Goal: Communication & Community: Ask a question

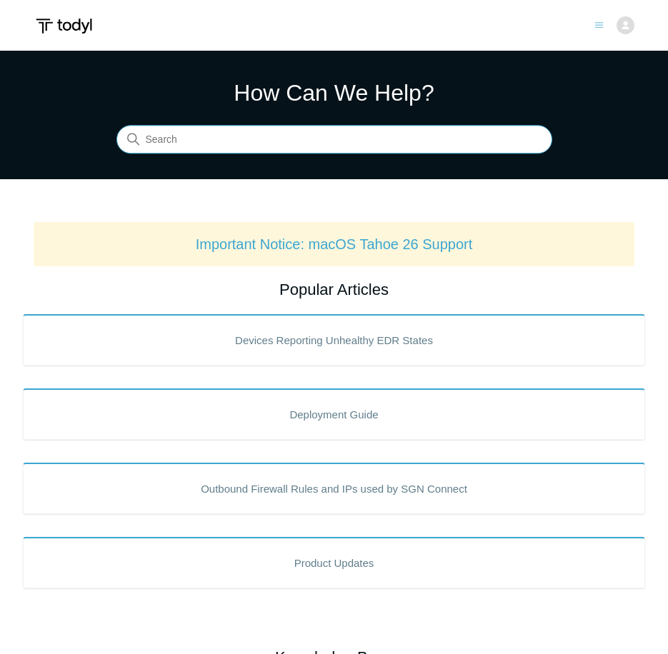
click at [295, 140] on input "Search" at bounding box center [333, 140] width 435 height 29
click at [281, 147] on input "Search" at bounding box center [333, 140] width 435 height 29
type input "macos"
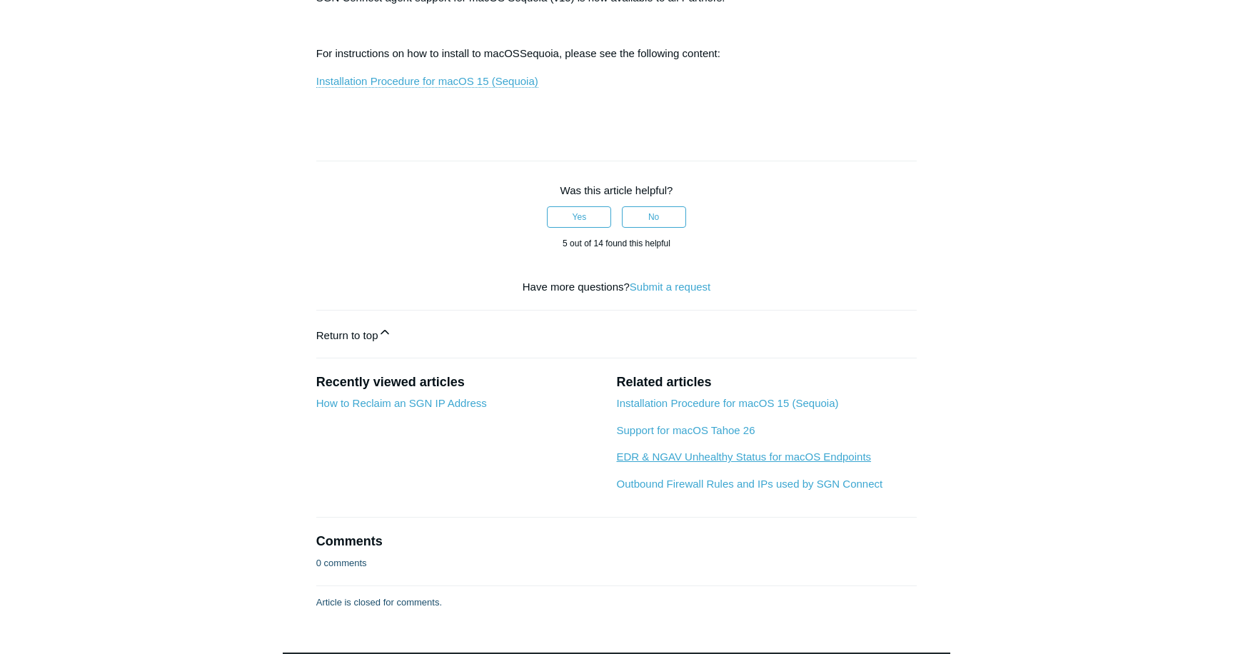
scroll to position [278, 0]
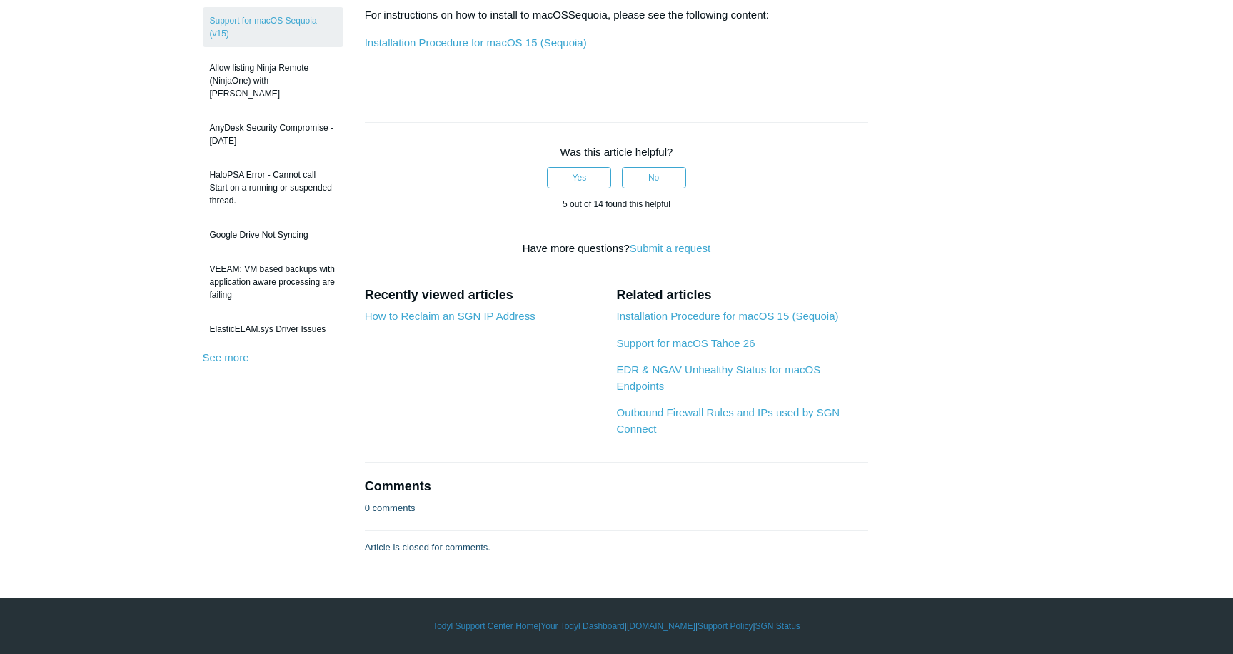
click at [667, 331] on main "Todyl Support Center FAQs and Other Third Party Applications and Hardware Artic…" at bounding box center [616, 163] width 1233 height 782
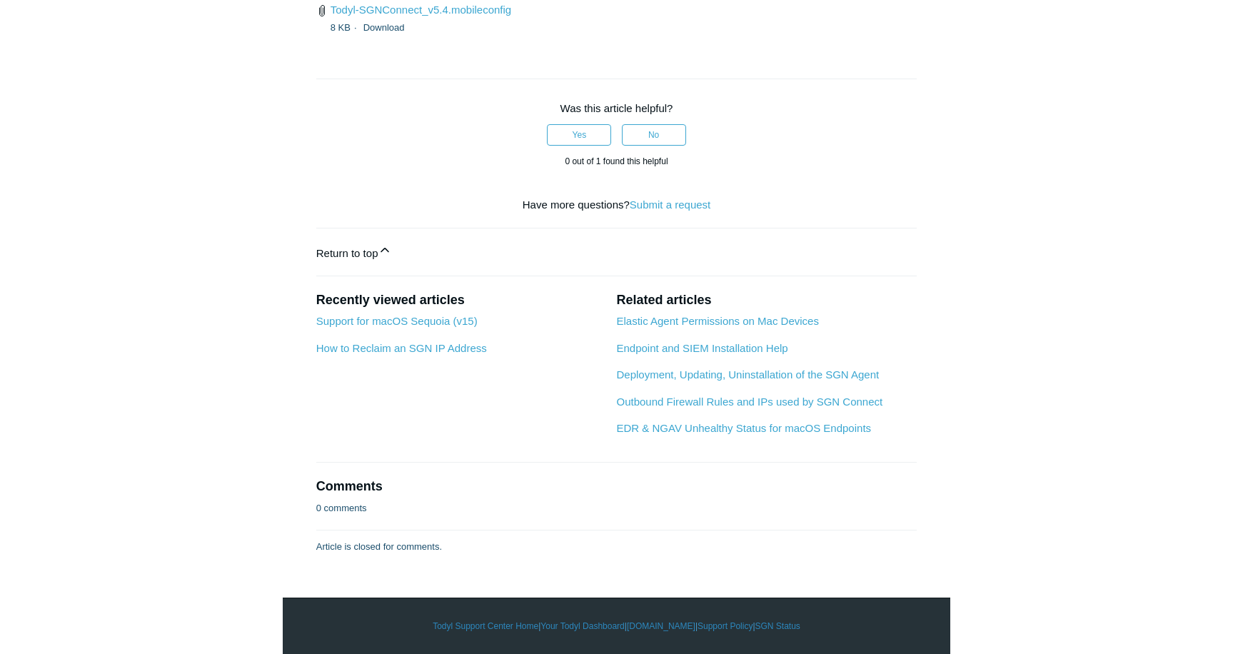
scroll to position [2642, 0]
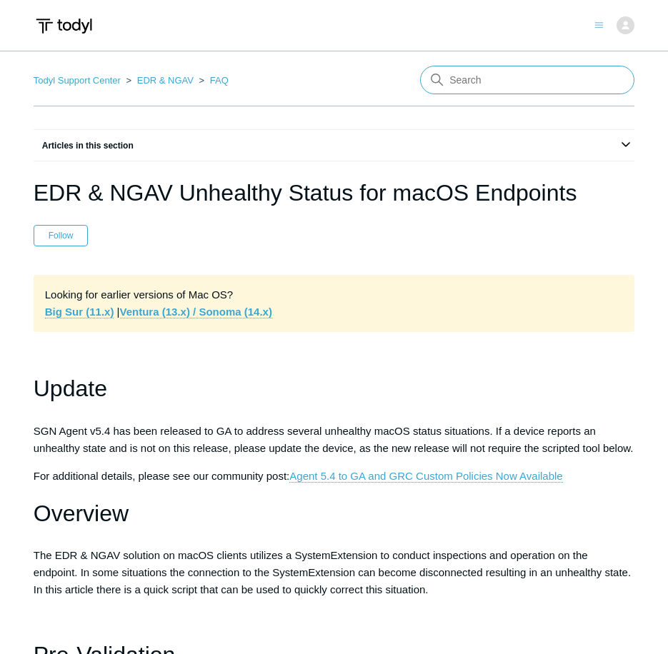
click at [475, 74] on input "Search" at bounding box center [527, 80] width 214 height 29
type input "sase macos"
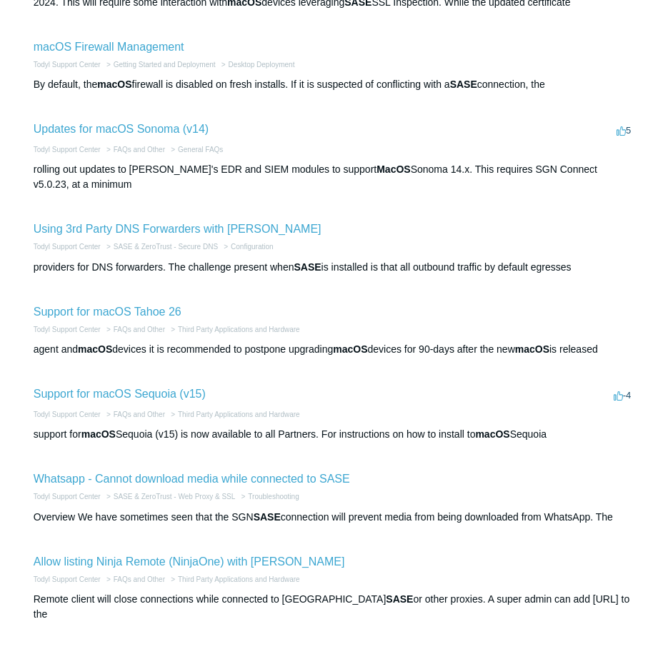
scroll to position [286, 0]
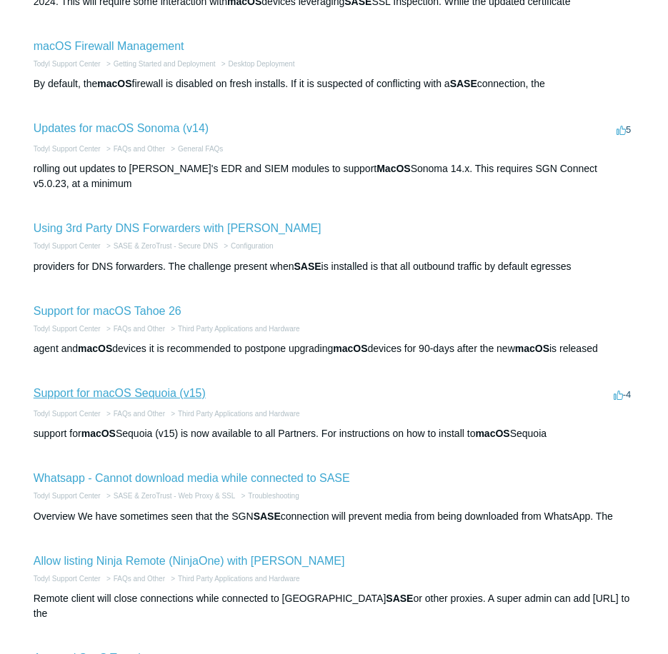
click at [158, 391] on link "Support for macOS Sequoia (v15)" at bounding box center [120, 393] width 172 height 12
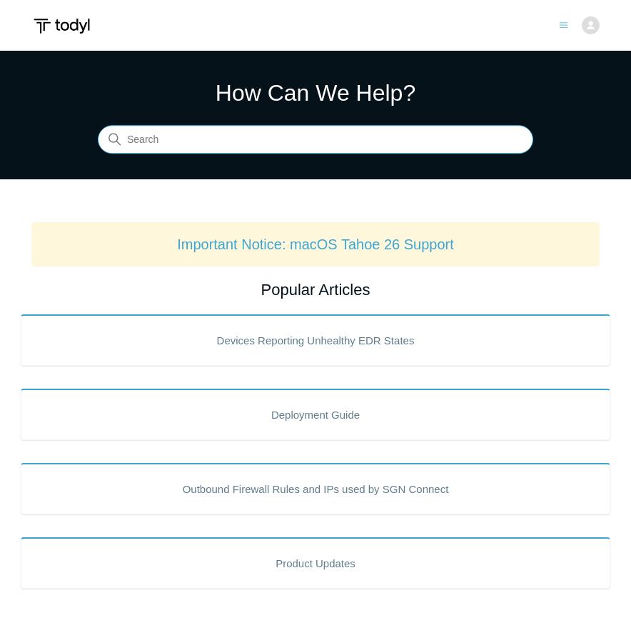
click at [241, 142] on input "Search" at bounding box center [315, 140] width 435 height 29
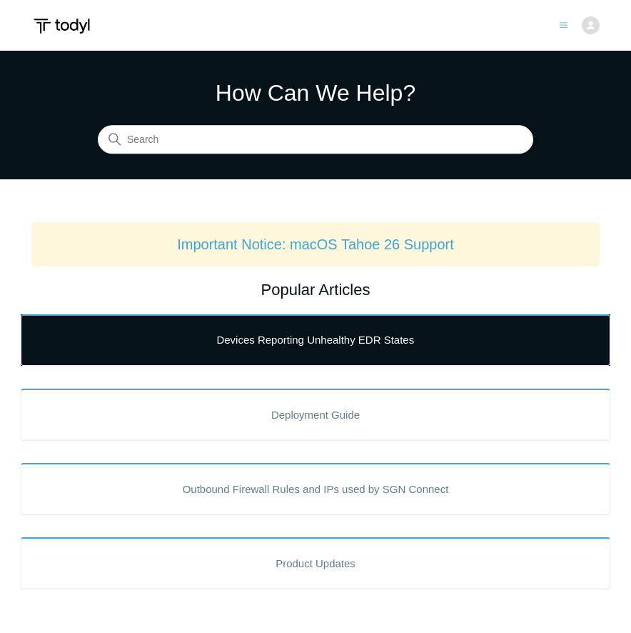
click at [303, 342] on link "Devices Reporting Unhealthy EDR States" at bounding box center [316, 339] width 590 height 51
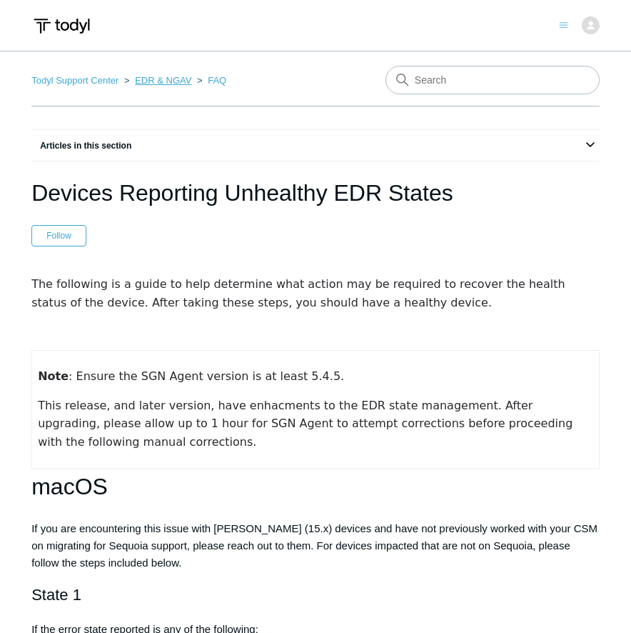
click at [154, 75] on link "EDR & NGAV" at bounding box center [163, 80] width 56 height 11
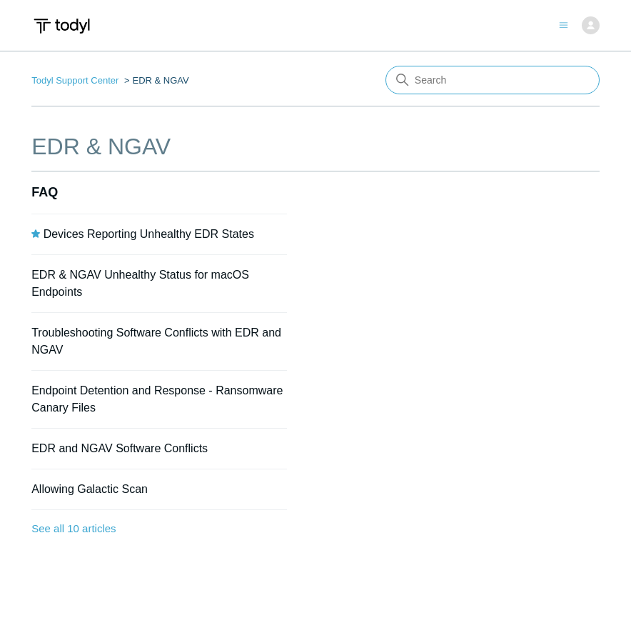
drag, startPoint x: 480, startPoint y: 79, endPoint x: 471, endPoint y: 50, distance: 30.5
click at [480, 59] on main "Todyl Support Center EDR & NGAV EDR & NGAV FAQ Devices Reporting Unhealthy EDR …" at bounding box center [315, 335] width 631 height 569
type input "awaiting"
click at [64, 79] on link "Todyl Support Center" at bounding box center [74, 80] width 87 height 11
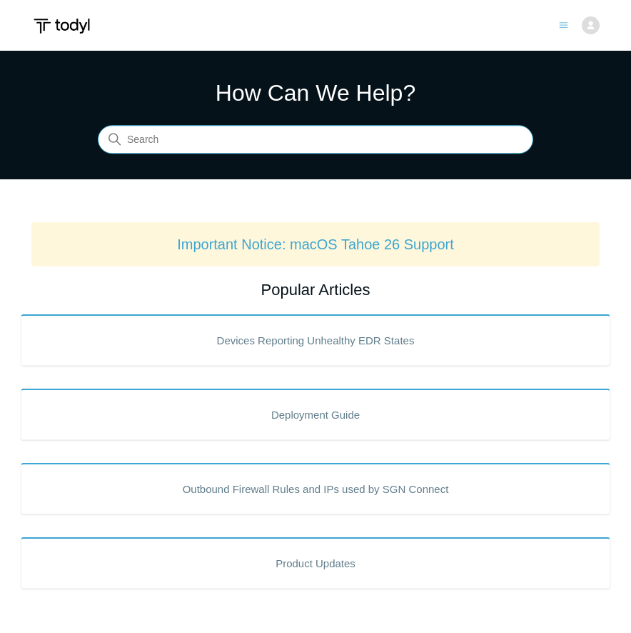
click at [377, 128] on input "Search" at bounding box center [315, 140] width 435 height 29
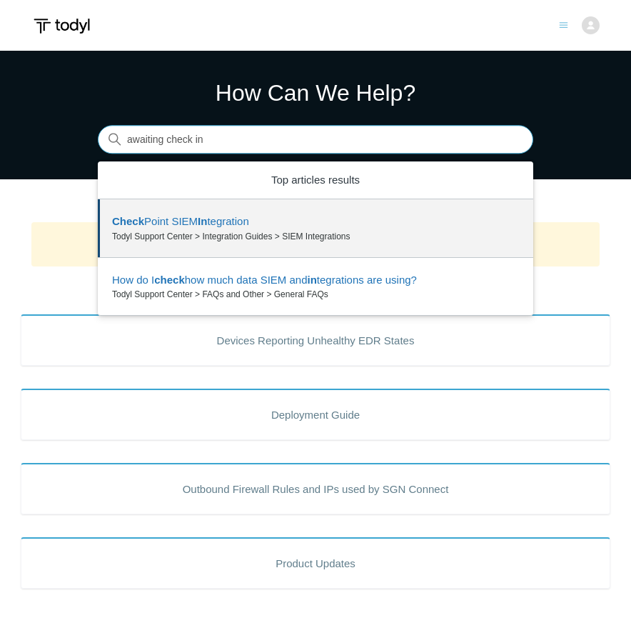
type input "awaiting check in"
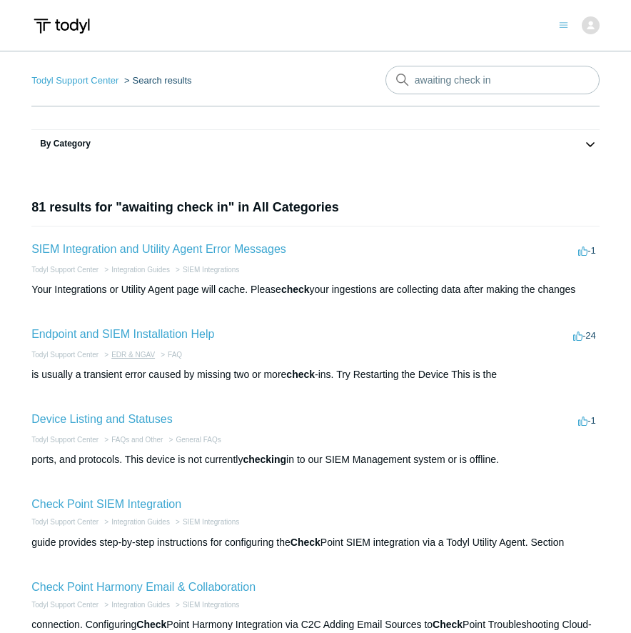
click at [136, 353] on link "EDR & NGAV" at bounding box center [133, 355] width 44 height 8
click at [164, 338] on link "Endpoint and SIEM Installation Help" at bounding box center [122, 334] width 183 height 12
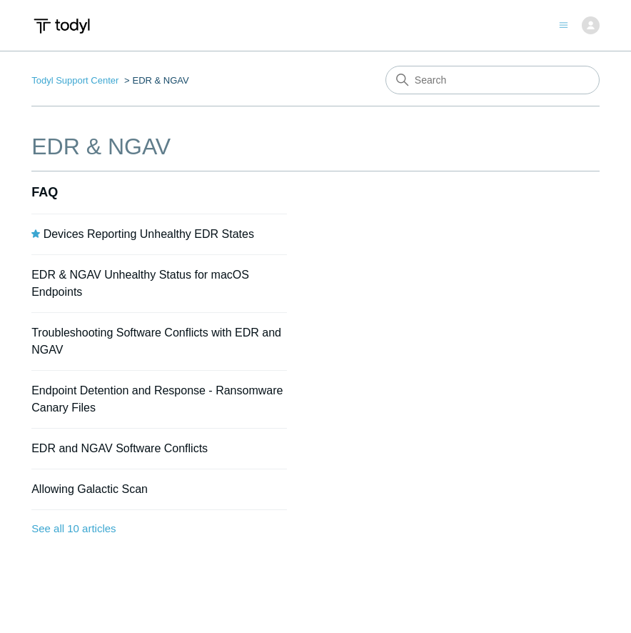
drag, startPoint x: 0, startPoint y: 0, endPoint x: 141, endPoint y: 338, distance: 366.5
click at [141, 338] on li "Troubleshooting Software Conflicts with EDR and NGAV" at bounding box center [159, 342] width 256 height 58
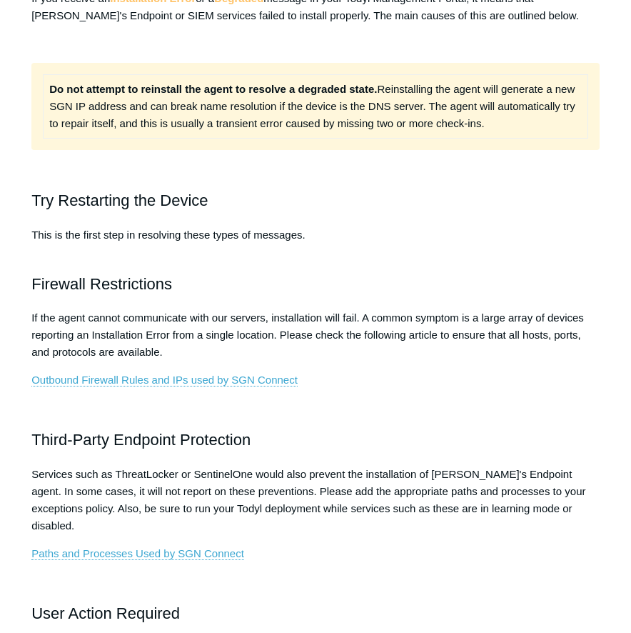
scroll to position [286, 0]
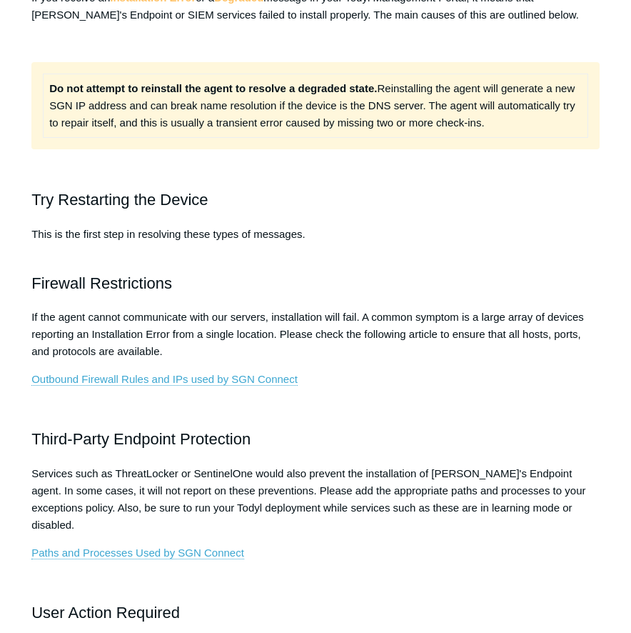
click at [332, 510] on p "Services such as ThreatLocker or SentinelOne would also prevent the installatio…" at bounding box center [315, 499] width 568 height 69
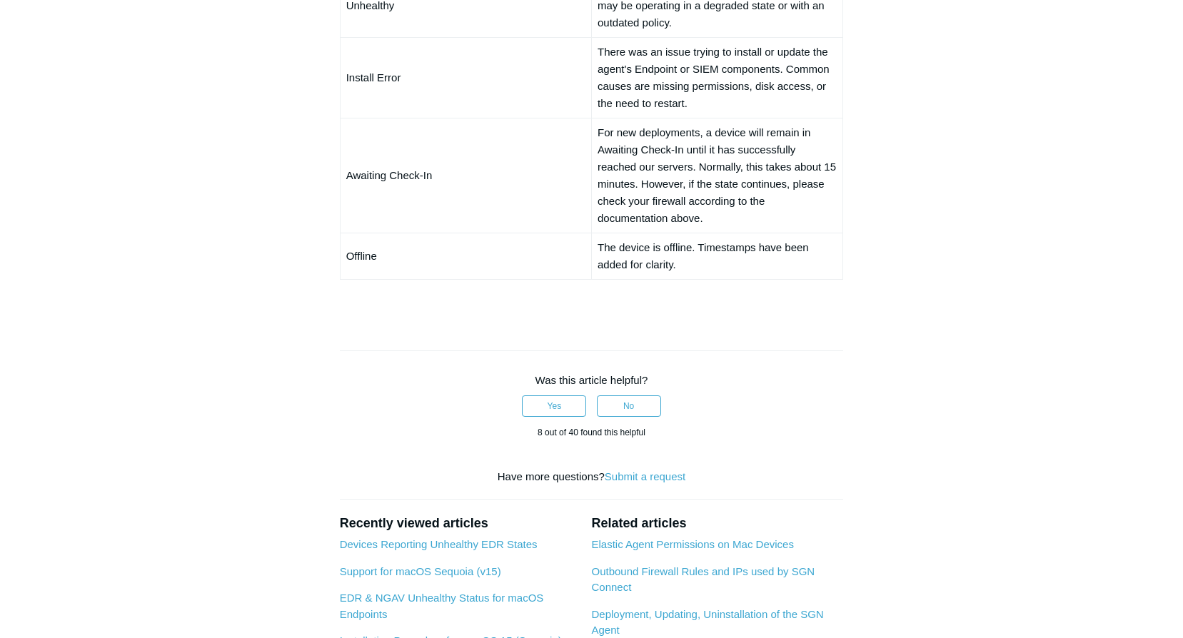
scroll to position [1000, 0]
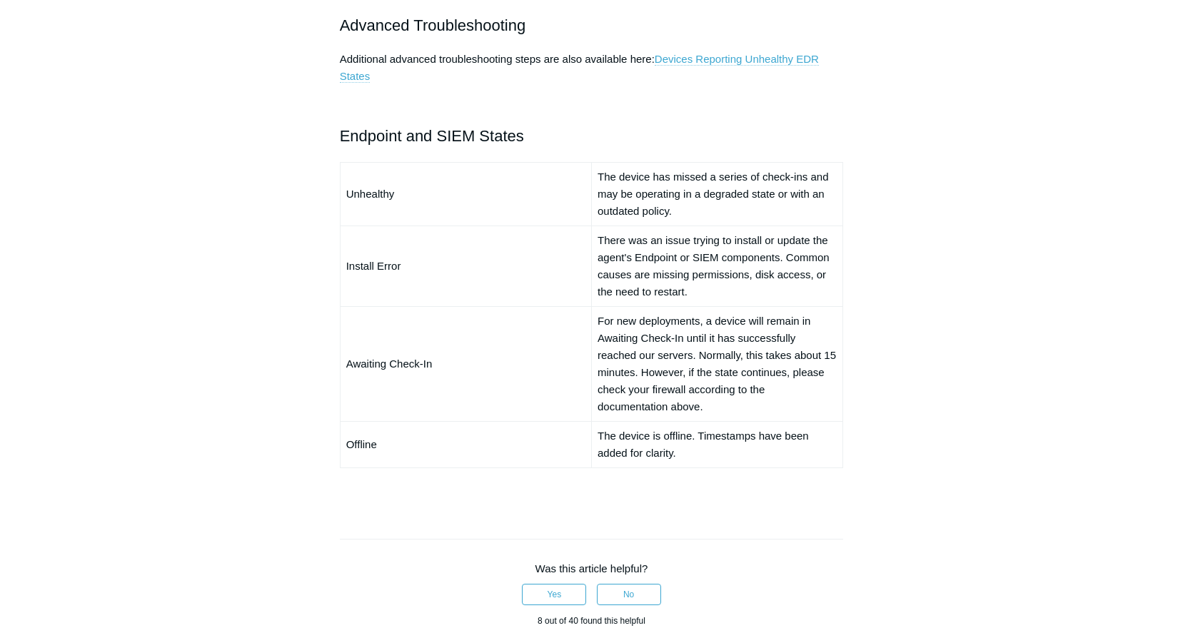
click at [630, 60] on link "Devices Reporting Unhealthy EDR States" at bounding box center [579, 68] width 479 height 30
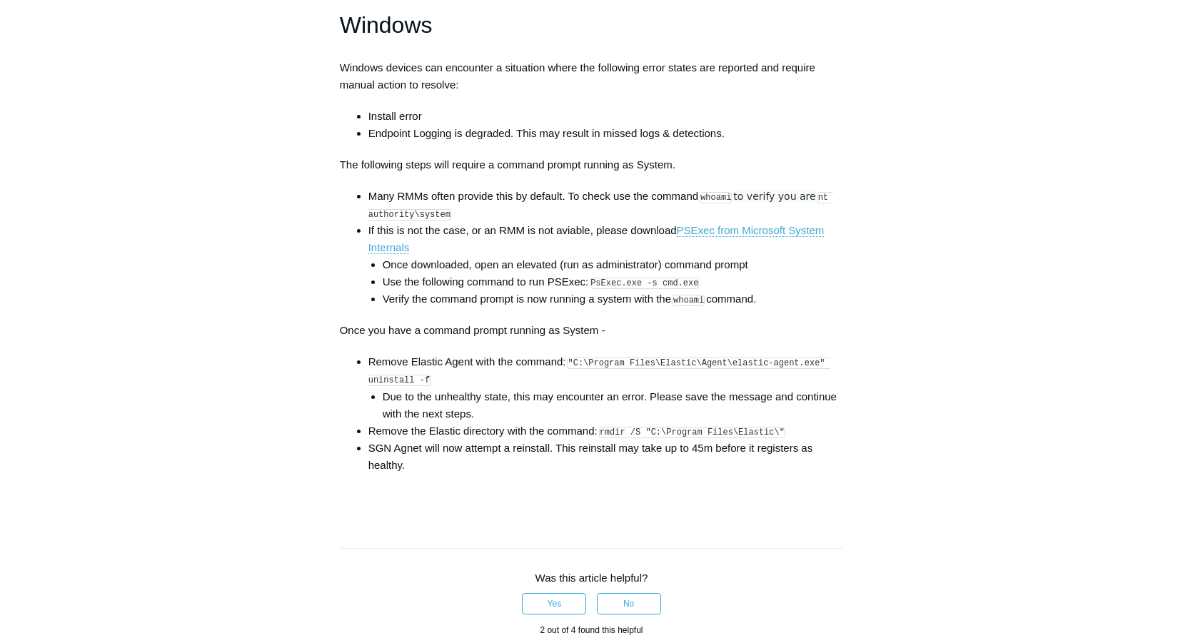
scroll to position [2070, 0]
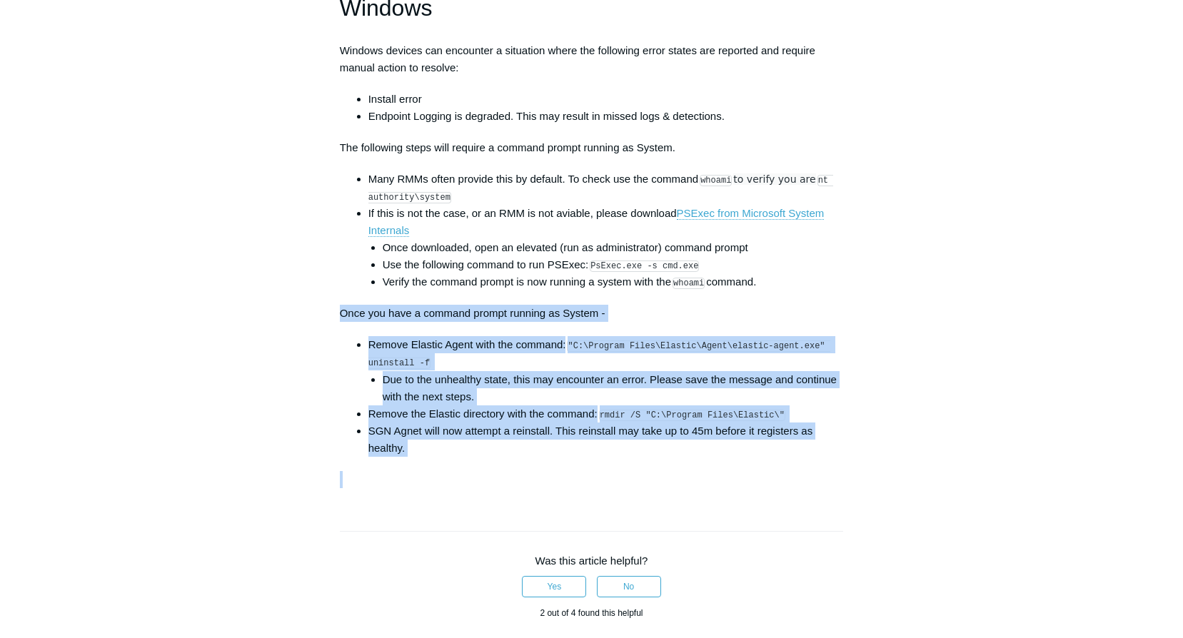
drag, startPoint x: 745, startPoint y: 469, endPoint x: 340, endPoint y: 326, distance: 429.5
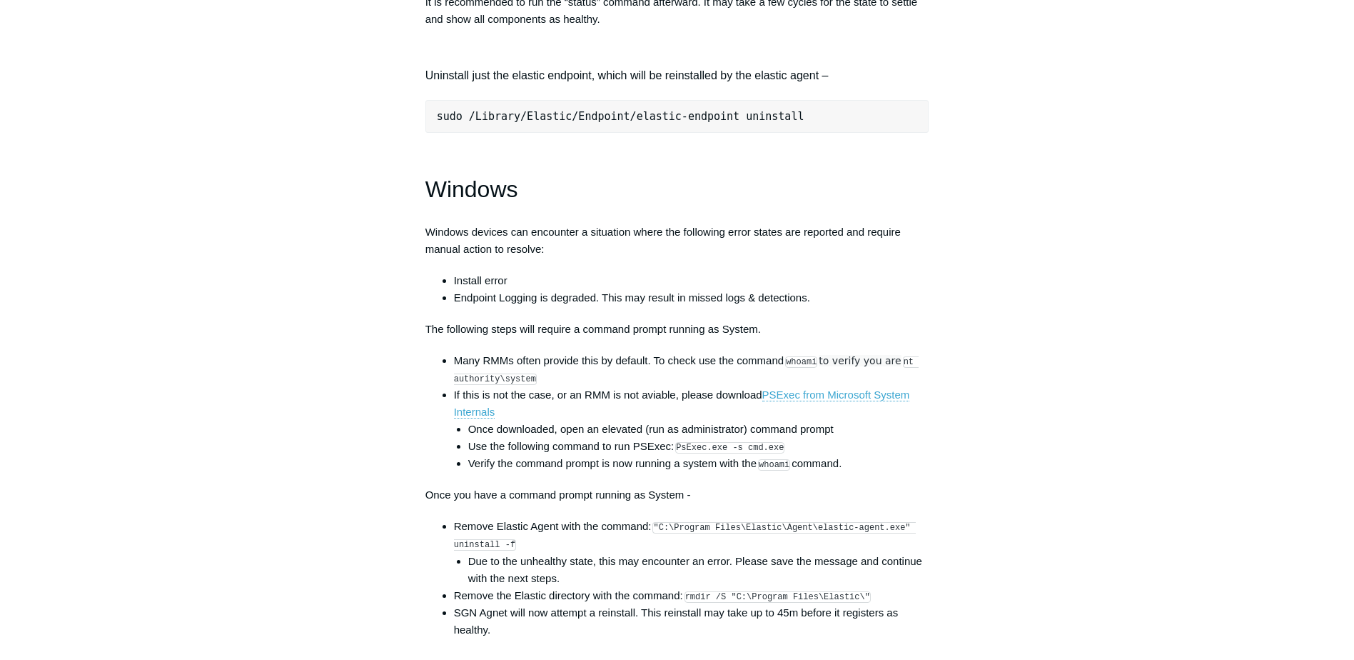
scroll to position [2142, 0]
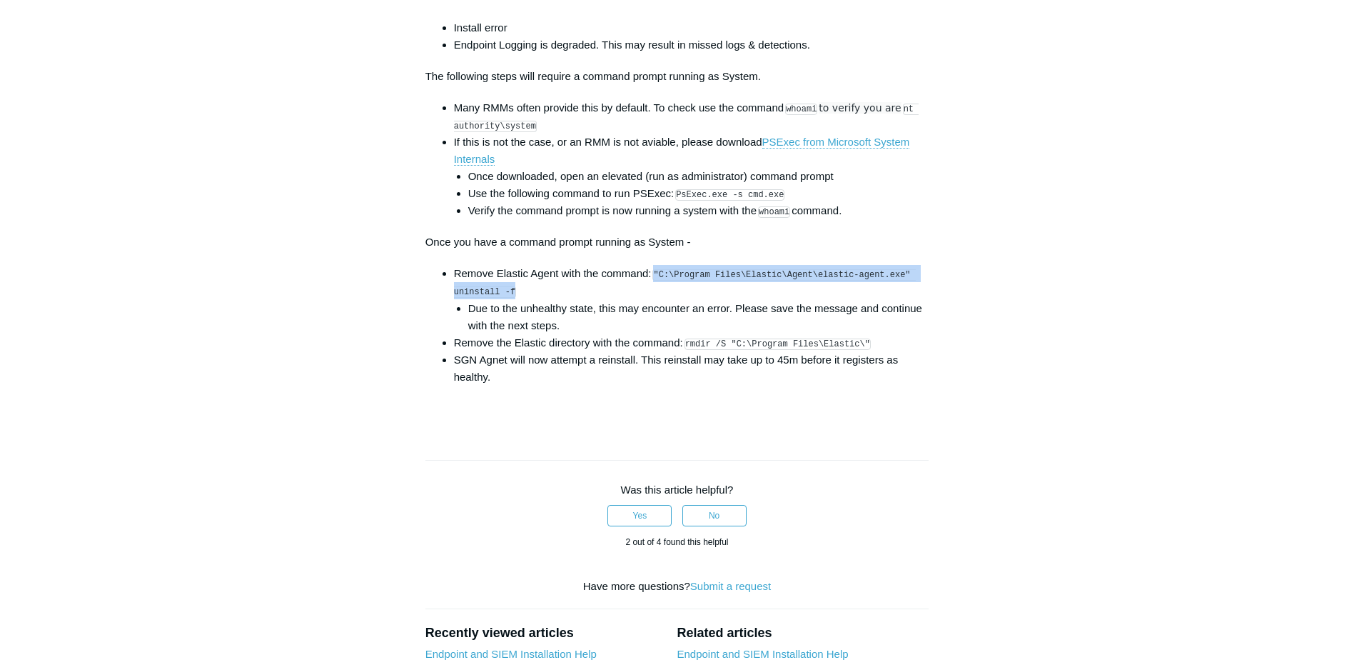
drag, startPoint x: 658, startPoint y: 286, endPoint x: 688, endPoint y: 299, distance: 32.0
click at [688, 299] on li "Remove Elastic Agent with the command: "C:\Program Files\Elastic\Agent\elastic-…" at bounding box center [691, 299] width 475 height 69
copy code ""C:\Program Files\Elastic\Agent\elastic-agent.exe" uninstall -f"
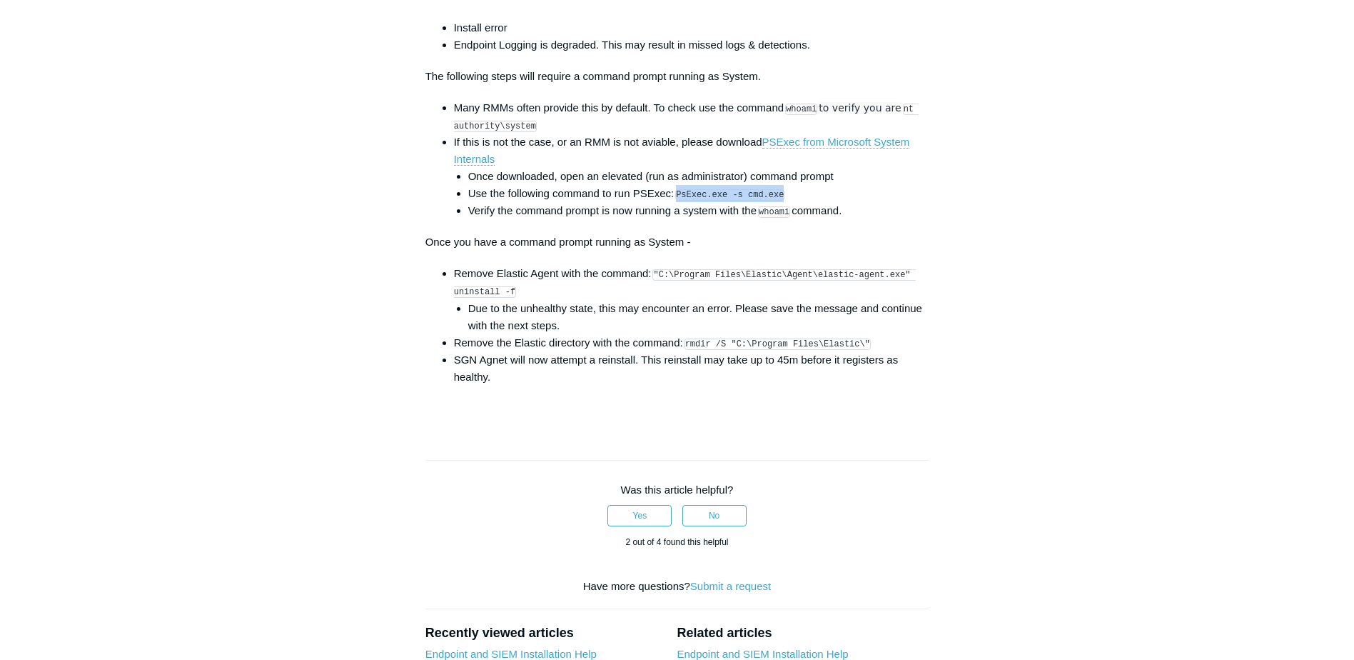
drag, startPoint x: 679, startPoint y: 209, endPoint x: 797, endPoint y: 201, distance: 118.8
click at [797, 201] on li "Use the following command to run PSExec: PsExec.exe -s cmd.exe" at bounding box center [698, 193] width 461 height 17
copy code "PsExec.exe -s cmd.exe"
drag, startPoint x: 687, startPoint y: 354, endPoint x: 862, endPoint y: 353, distance: 175.6
click at [862, 351] on li "Remove the Elastic directory with the command: rmdir /S "C:\Program Files\Elast…" at bounding box center [691, 342] width 475 height 17
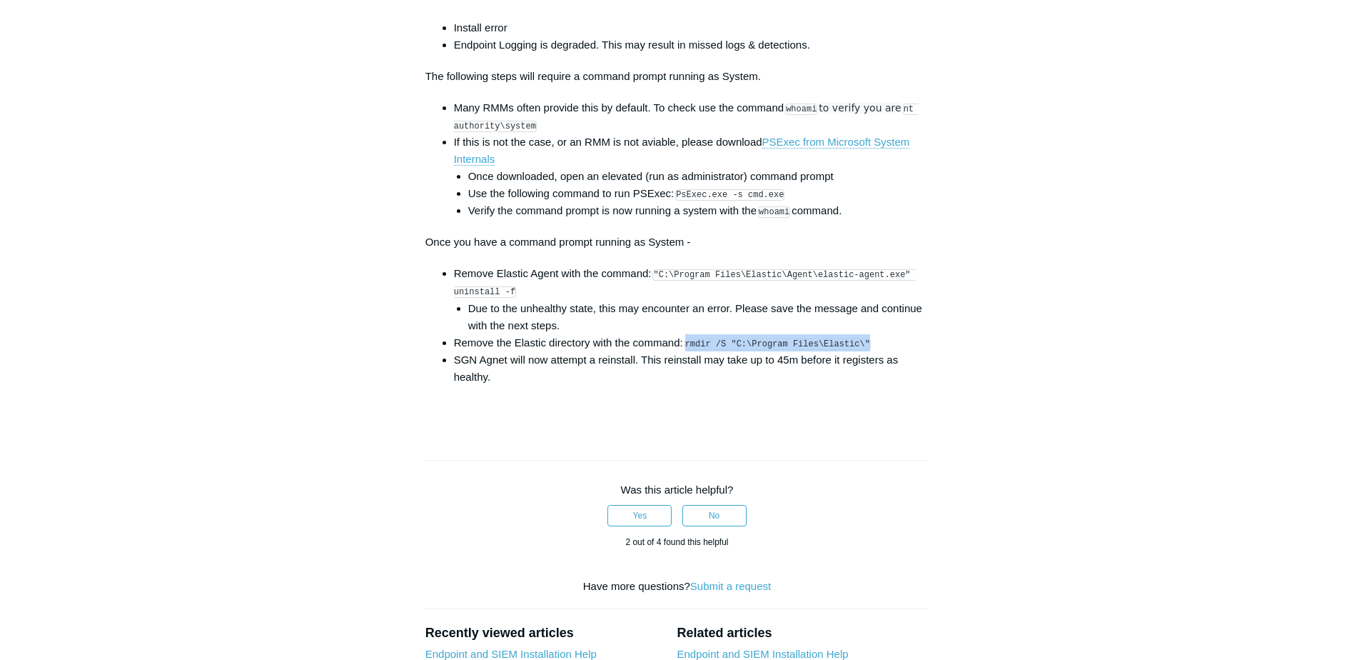
copy code "rmdir /S "C:\Program Files\Elastic\""
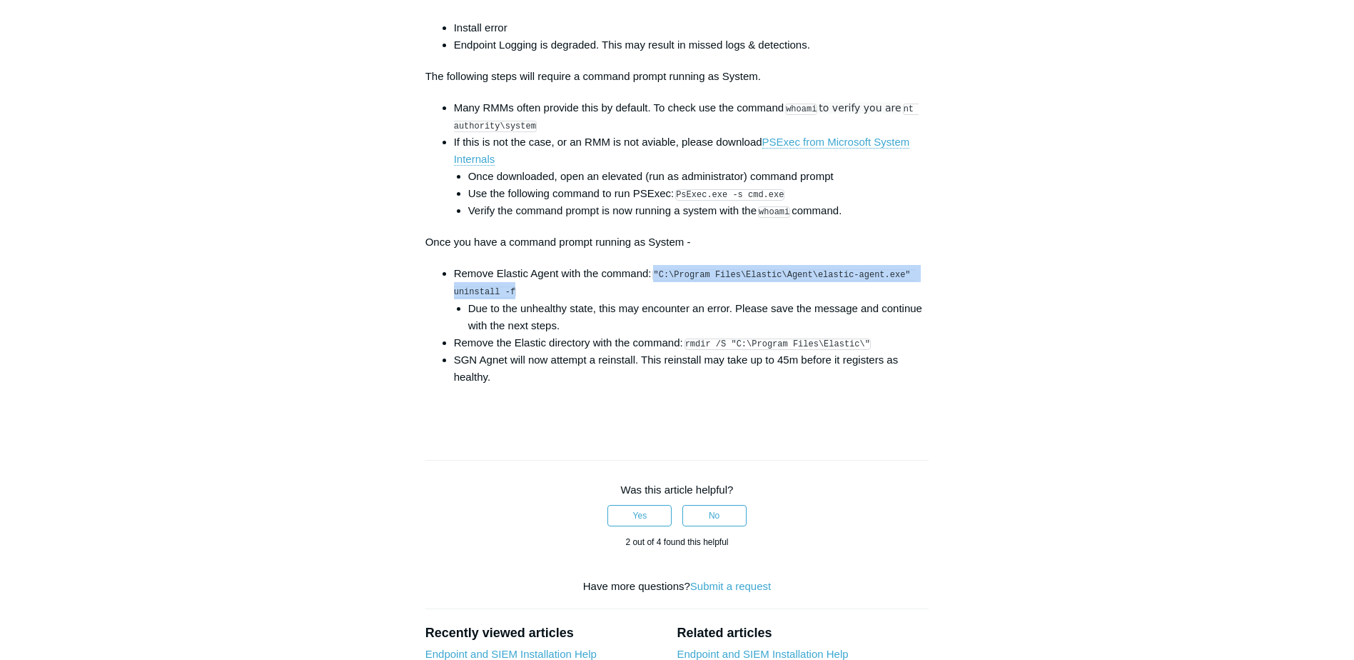
drag, startPoint x: 656, startPoint y: 285, endPoint x: 670, endPoint y: 296, distance: 17.3
click at [670, 296] on li "Remove Elastic Agent with the command: "C:\Program Files\Elastic\Agent\elastic-…" at bounding box center [691, 299] width 475 height 69
copy code ""C:\Program Files\Elastic\Agent\elastic-agent.exe" uninstall -f"
click at [696, 286] on code ""C:\Program Files\Elastic\Agent\elastic-agent.exe" uninstall -f" at bounding box center [685, 283] width 462 height 29
drag, startPoint x: 658, startPoint y: 286, endPoint x: 806, endPoint y: 285, distance: 148.5
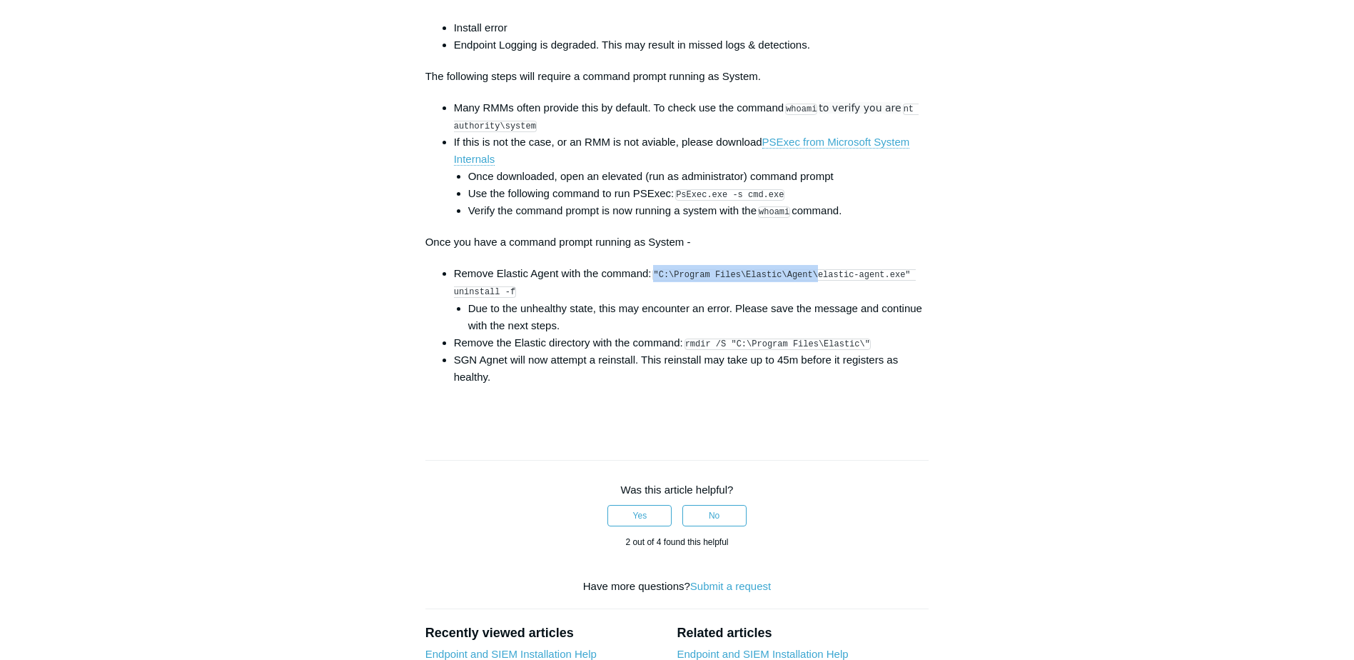
click at [806, 285] on code ""C:\Program Files\Elastic\Agent\elastic-agent.exe" uninstall -f" at bounding box center [685, 283] width 462 height 29
copy code ""C:\Program Files\Elastic\Agent\"
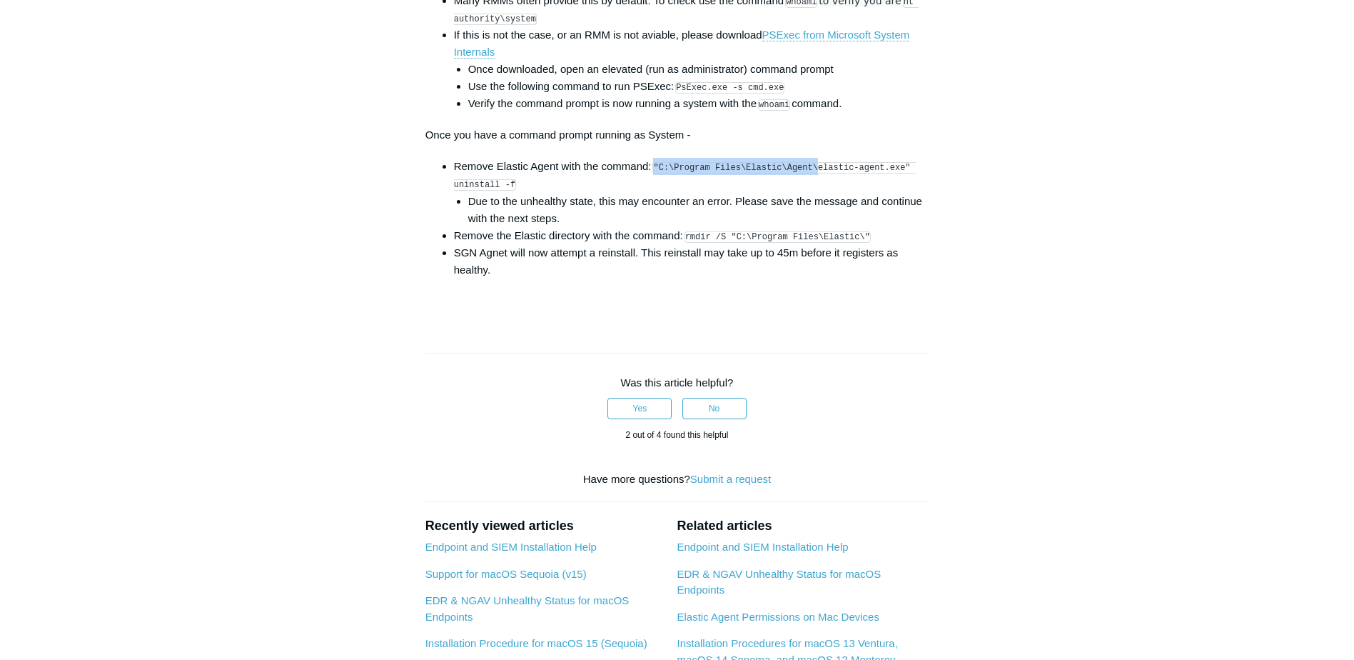
scroll to position [2427, 0]
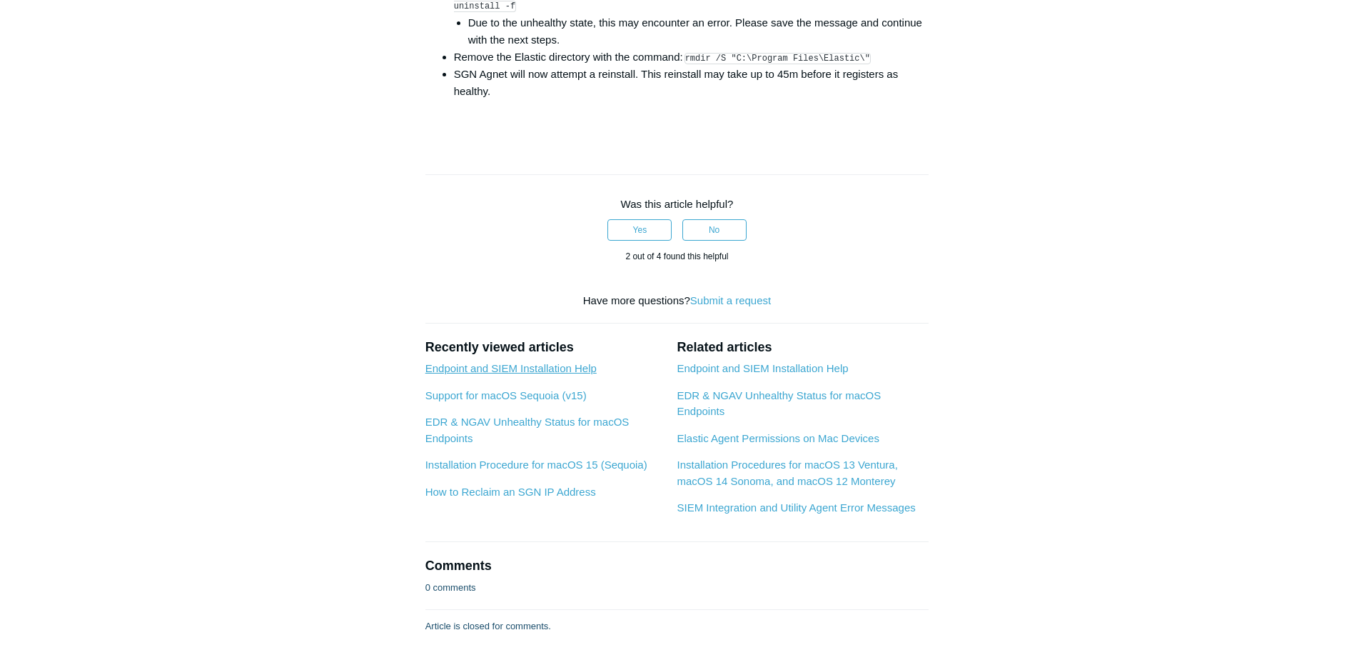
click at [495, 374] on link "Endpoint and SIEM Installation Help" at bounding box center [511, 368] width 171 height 12
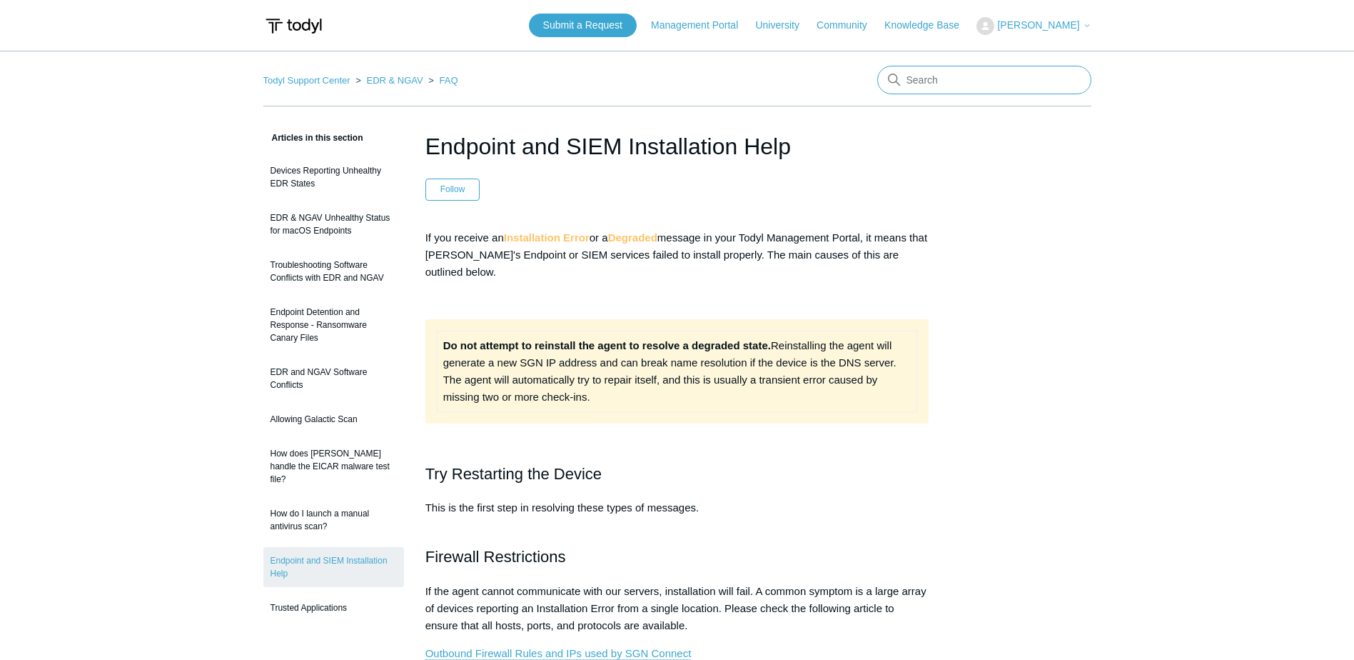
click at [975, 76] on input "Search" at bounding box center [984, 80] width 214 height 29
click at [1032, 81] on input "reinstall" at bounding box center [984, 80] width 214 height 29
type input "reinstall"
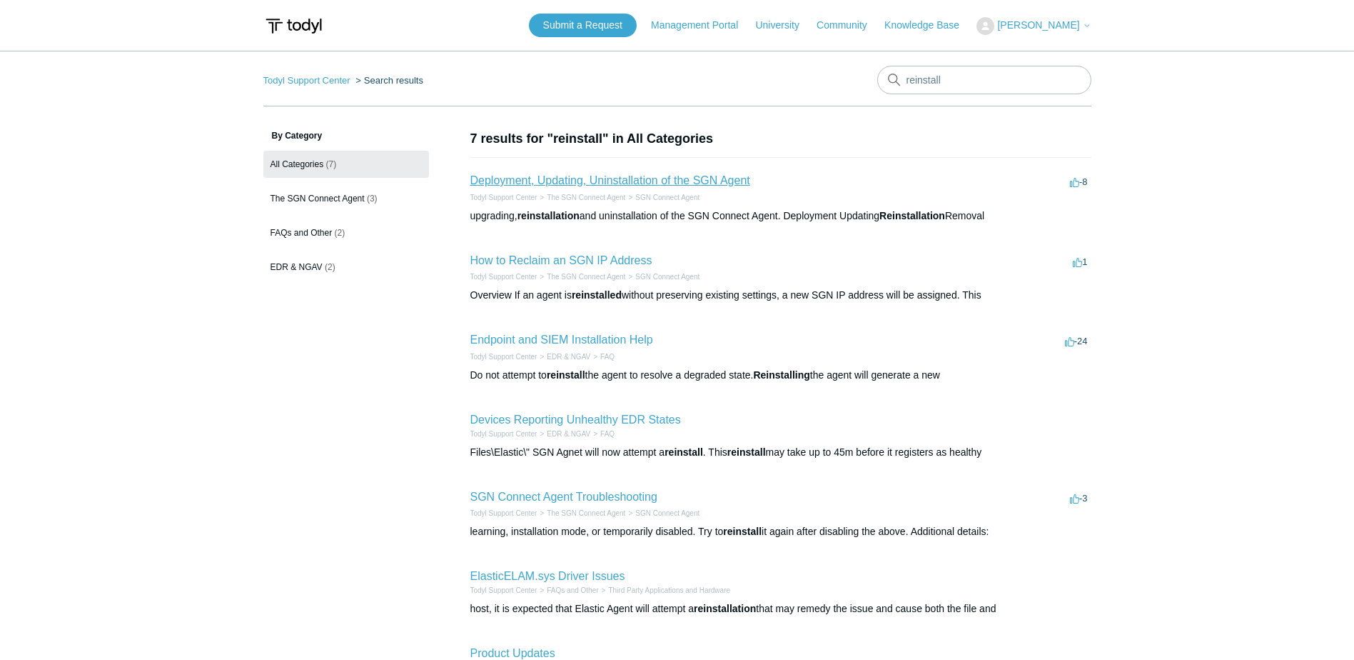
click at [688, 179] on link "Deployment, Updating, Uninstallation of the SGN Agent" at bounding box center [610, 180] width 280 height 12
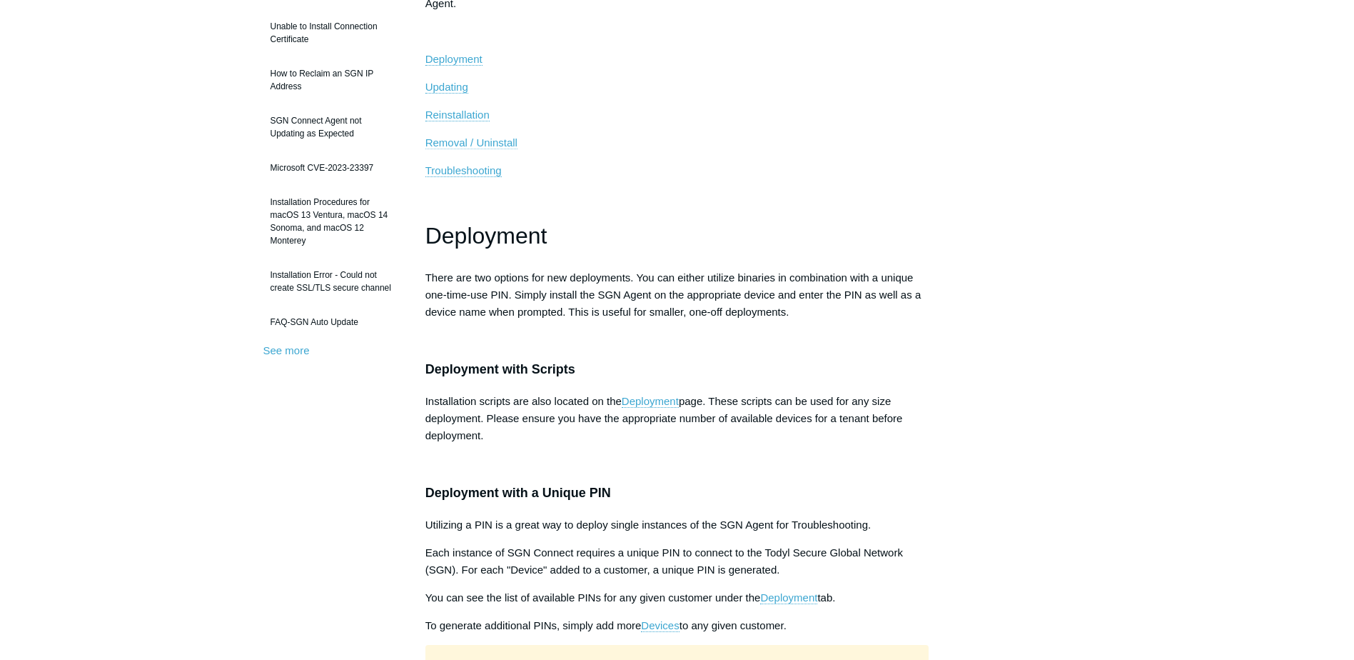
click at [473, 143] on span "Removal / Uninstall" at bounding box center [472, 142] width 92 height 12
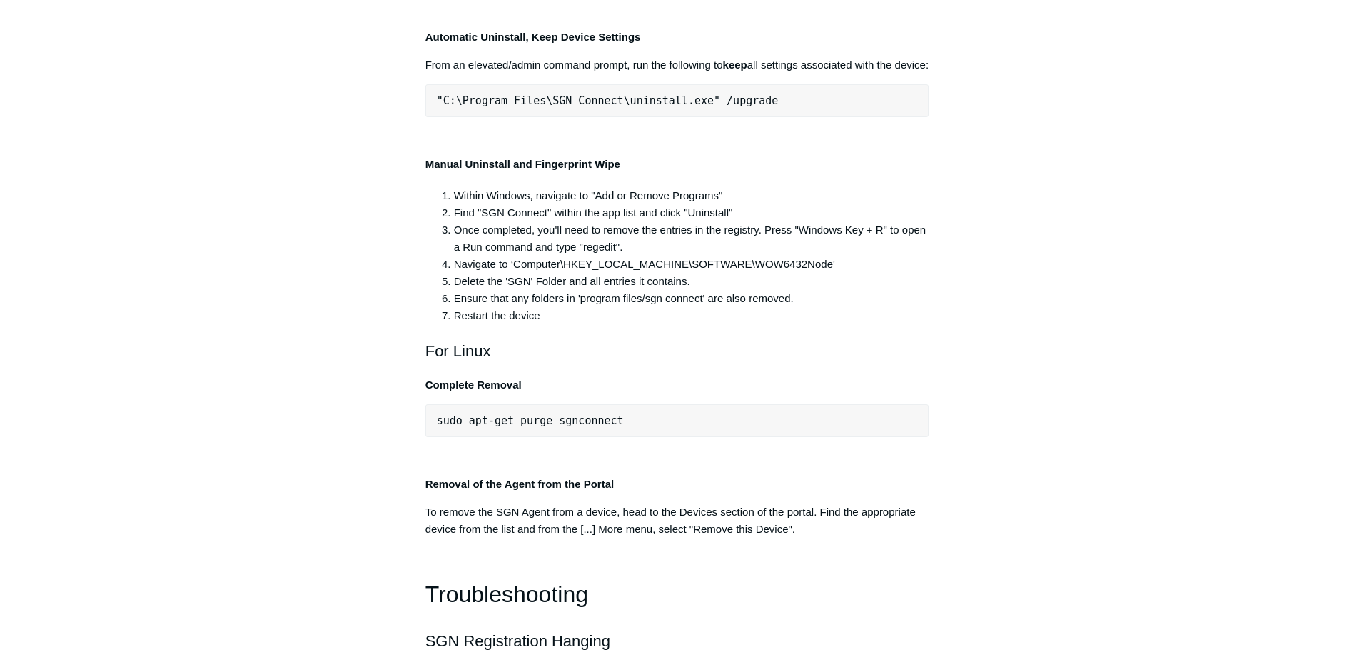
scroll to position [2920, 0]
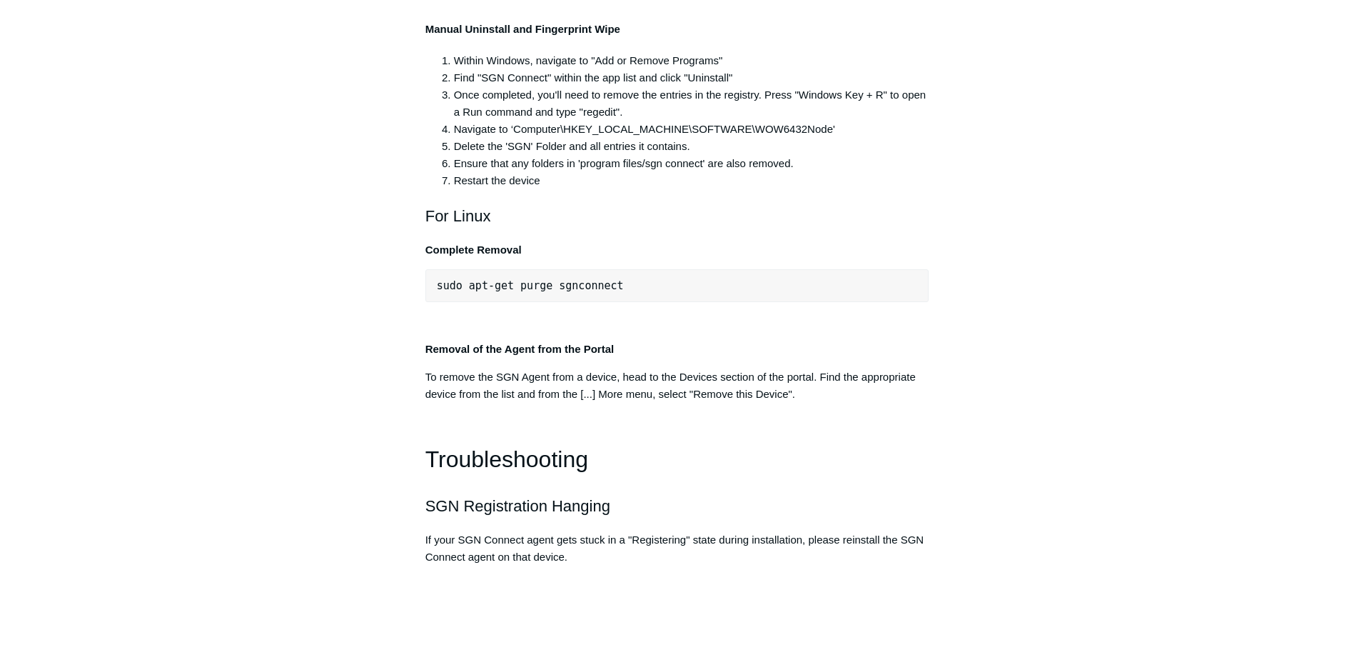
copy div ""C:\Program Files\SGN Connect\uninstall.exe""
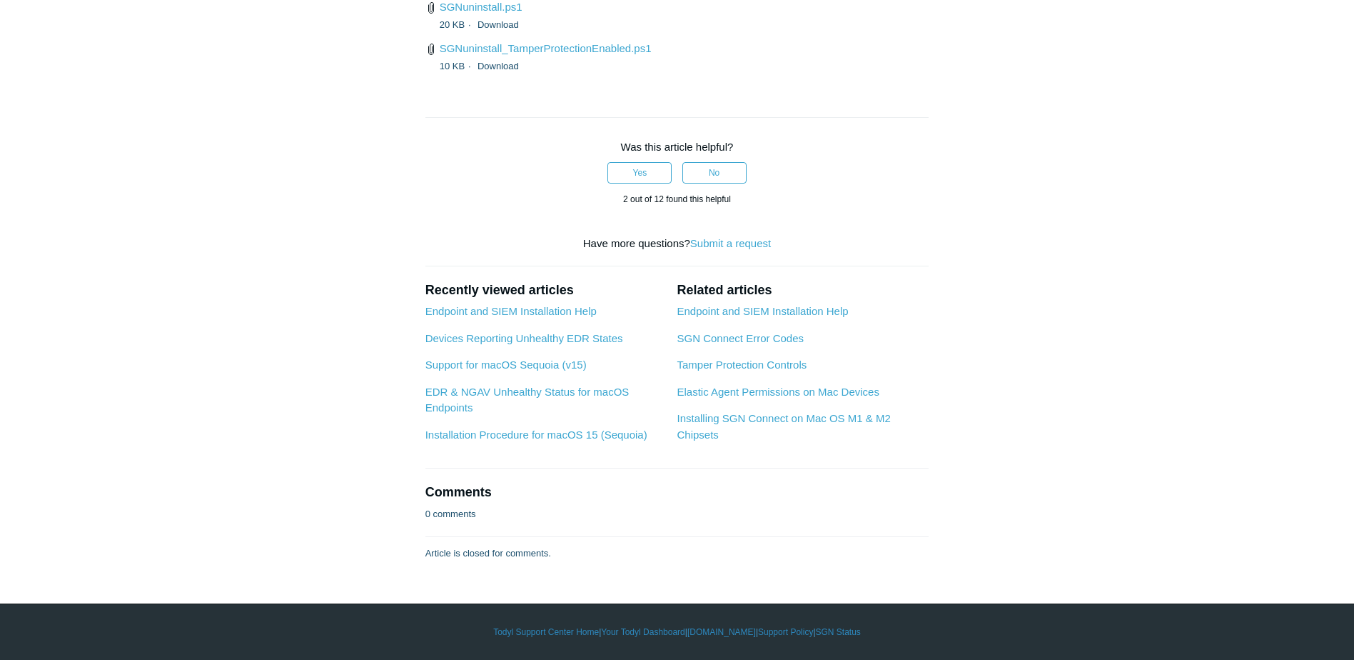
scroll to position [3777, 0]
click at [510, 54] on link "SGNuninstall_TamperProtectionEnabled.ps1" at bounding box center [546, 48] width 212 height 12
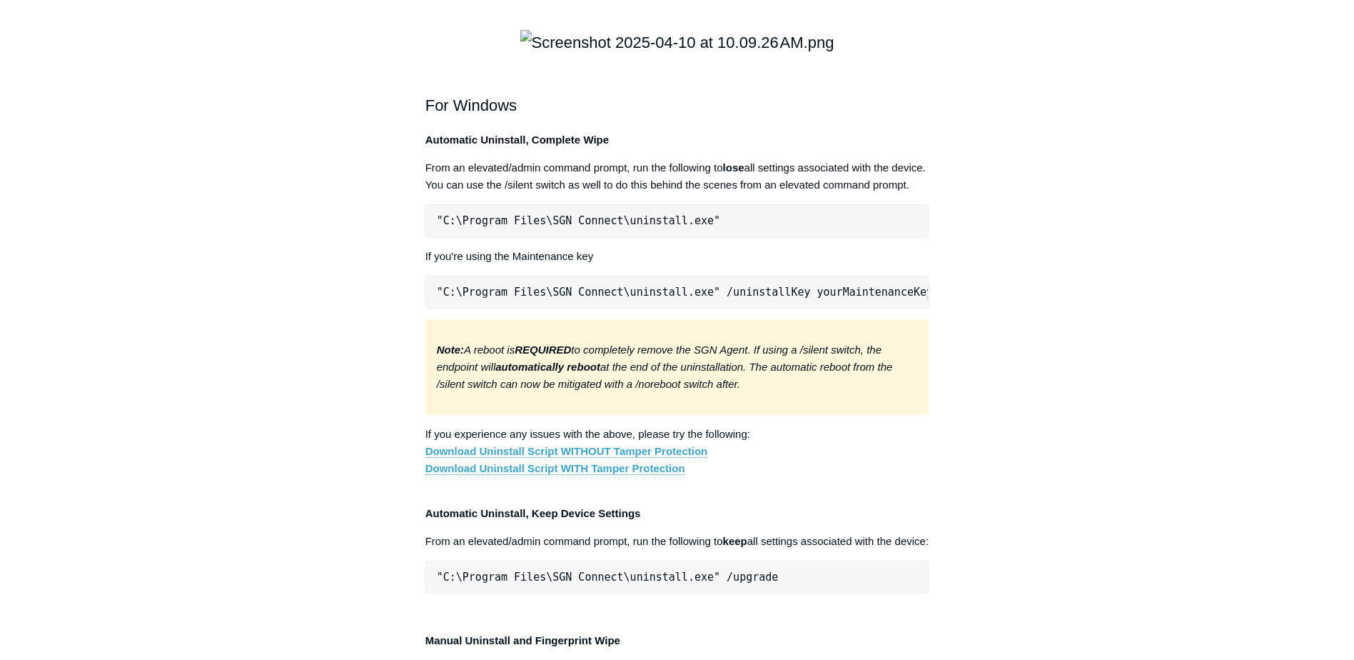
scroll to position [2063, 0]
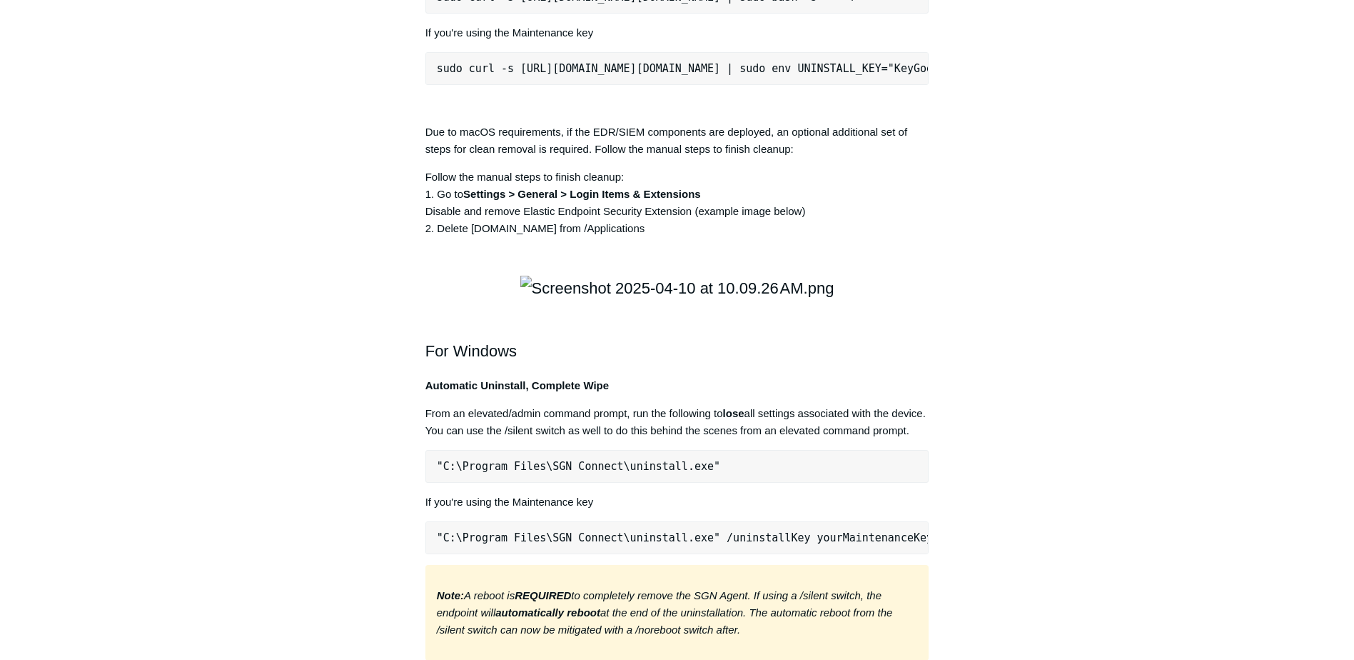
click at [1354, 312] on html "Skip to main content Submit a Request Management Portal University Community Kn…" at bounding box center [677, 57] width 1354 height 4241
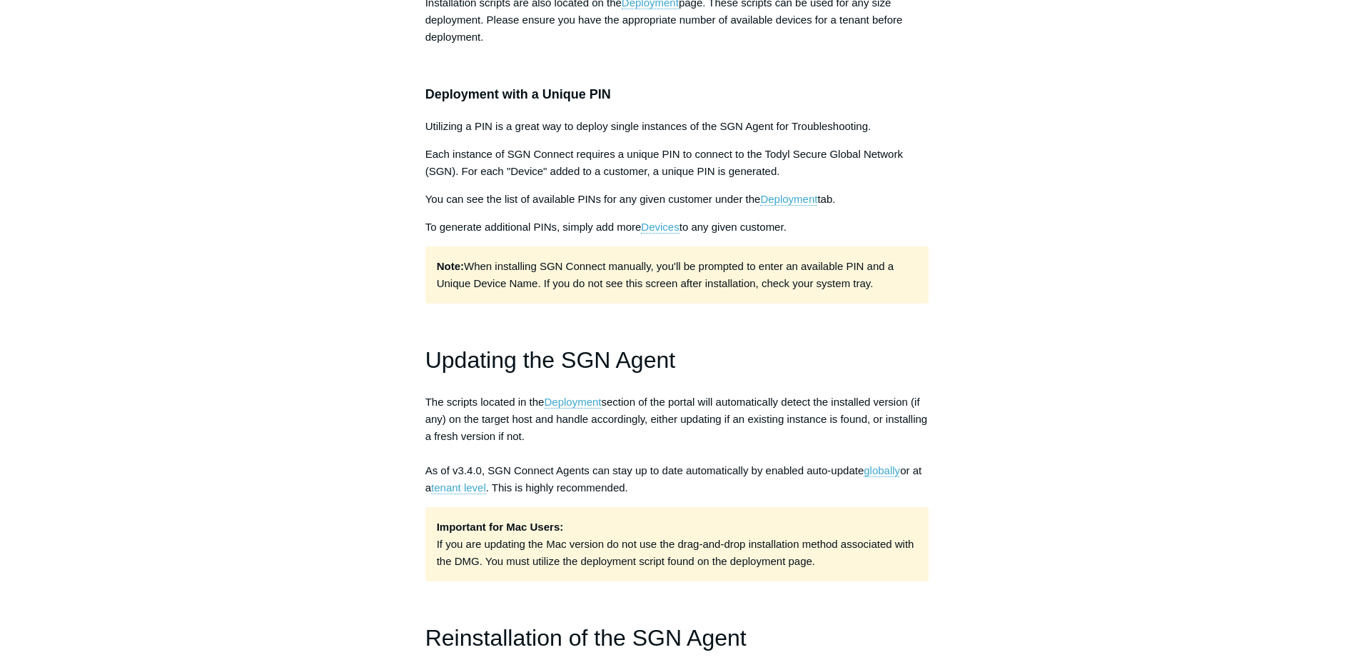
scroll to position [0, 0]
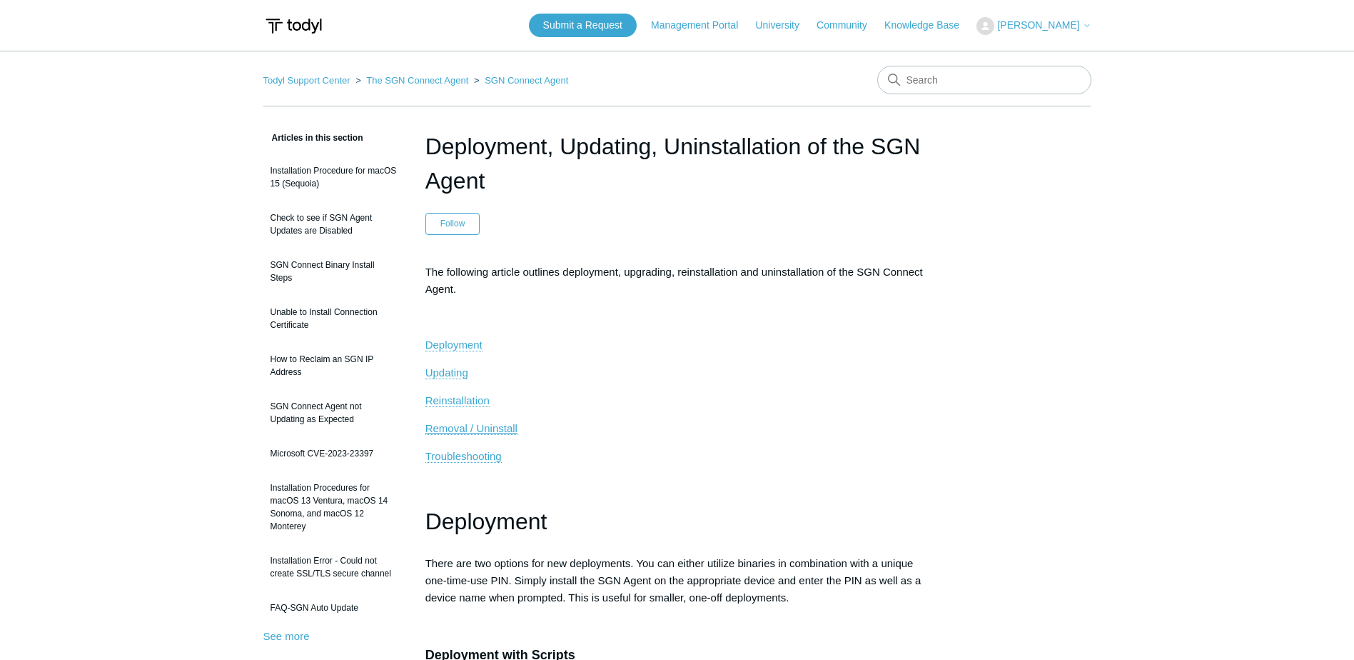
click at [458, 433] on span "Removal / Uninstall" at bounding box center [472, 428] width 92 height 12
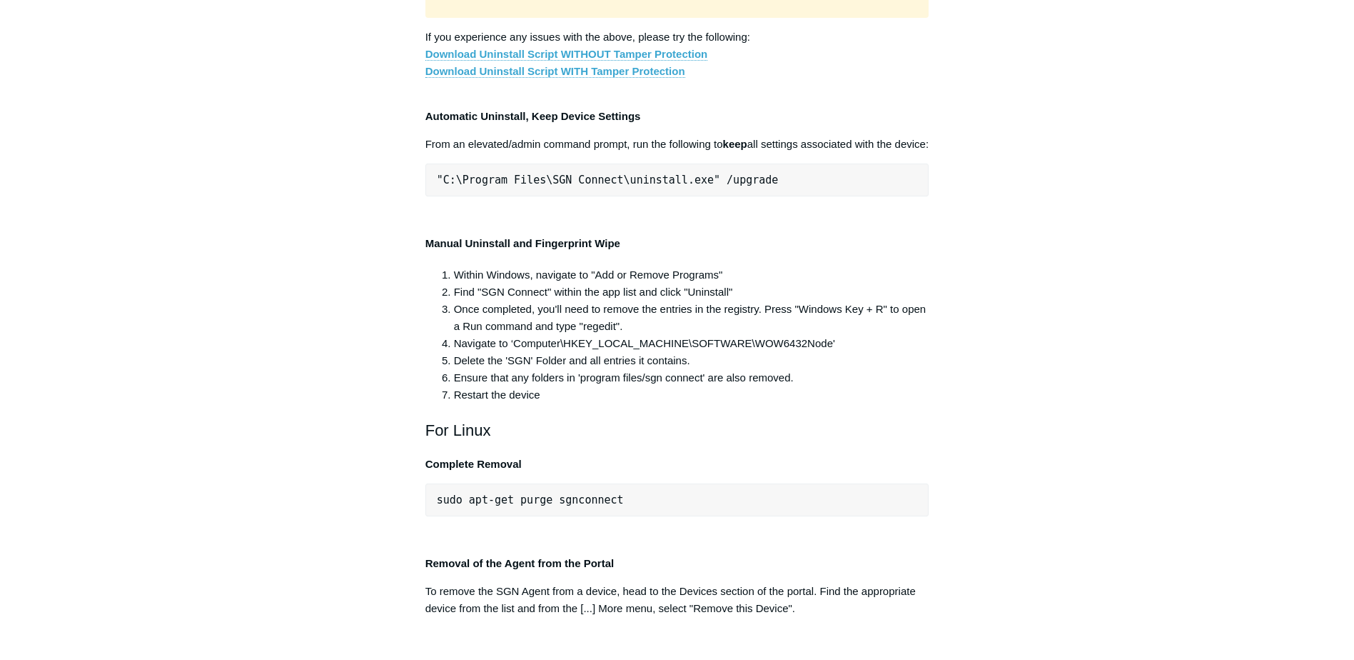
scroll to position [2777, 0]
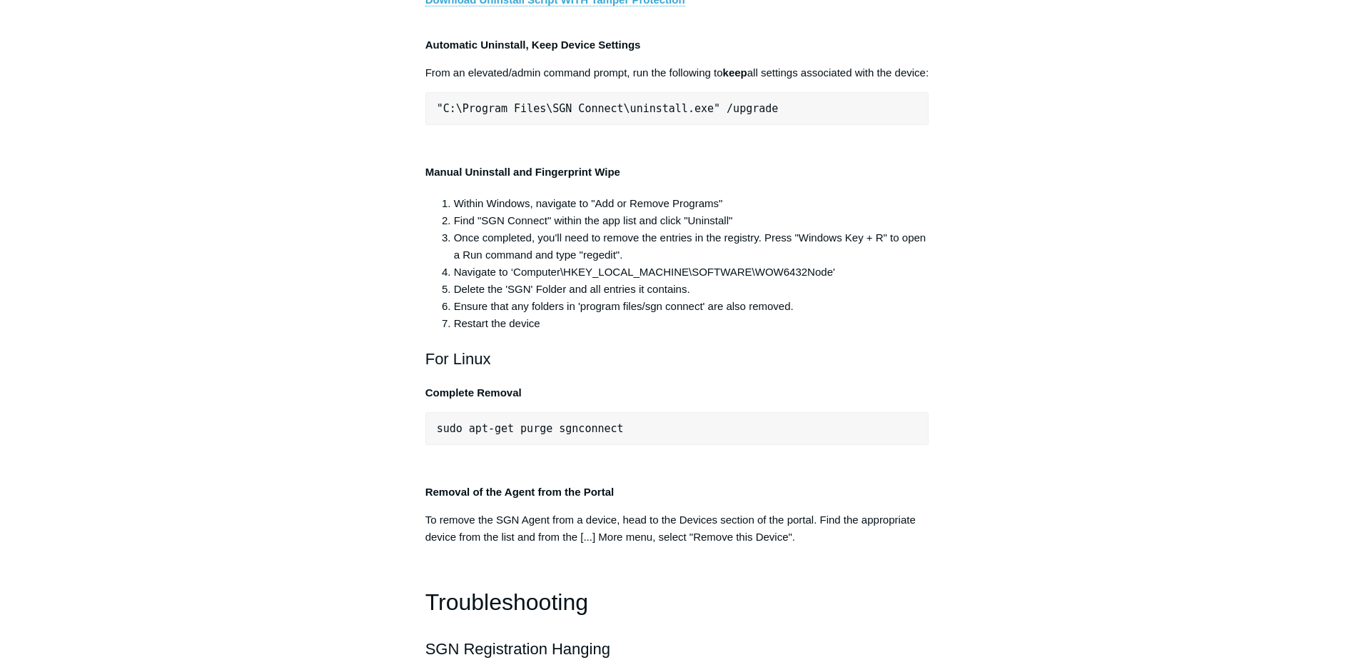
drag, startPoint x: 416, startPoint y: 301, endPoint x: 703, endPoint y: 306, distance: 287.0
drag, startPoint x: 698, startPoint y: 301, endPoint x: 426, endPoint y: 307, distance: 271.4
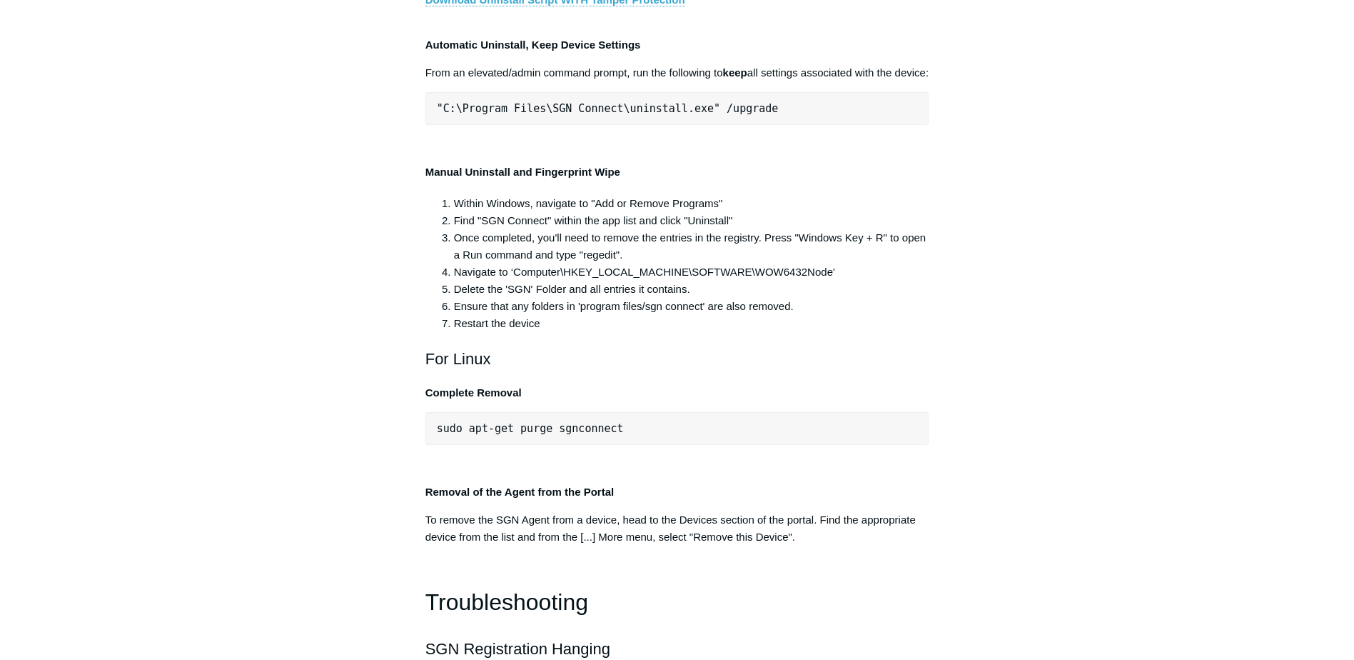
copy span ""C:\Program Files\SGN Connect\uninstall.exe""
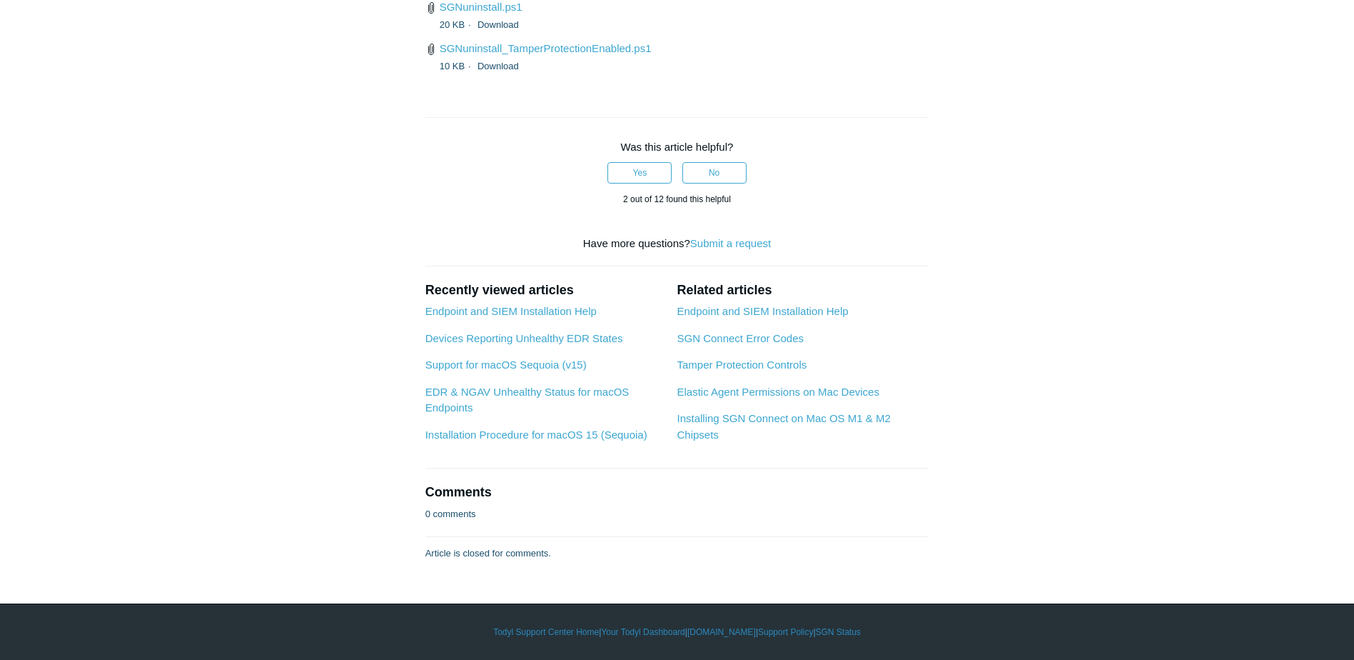
scroll to position [3491, 0]
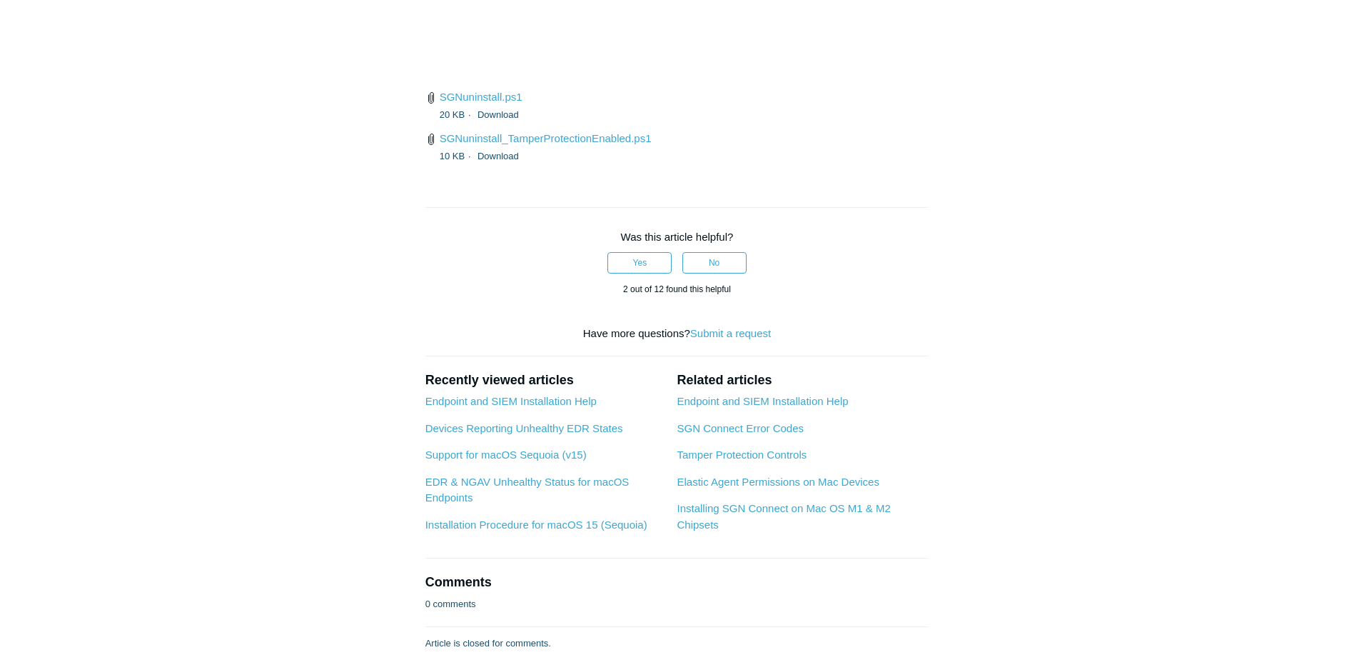
drag, startPoint x: 832, startPoint y: 126, endPoint x: 516, endPoint y: 123, distance: 315.6
copy li "Computer\HKEY_LOCAL_MACHINE\SOFTWARE\WOW6432Node"
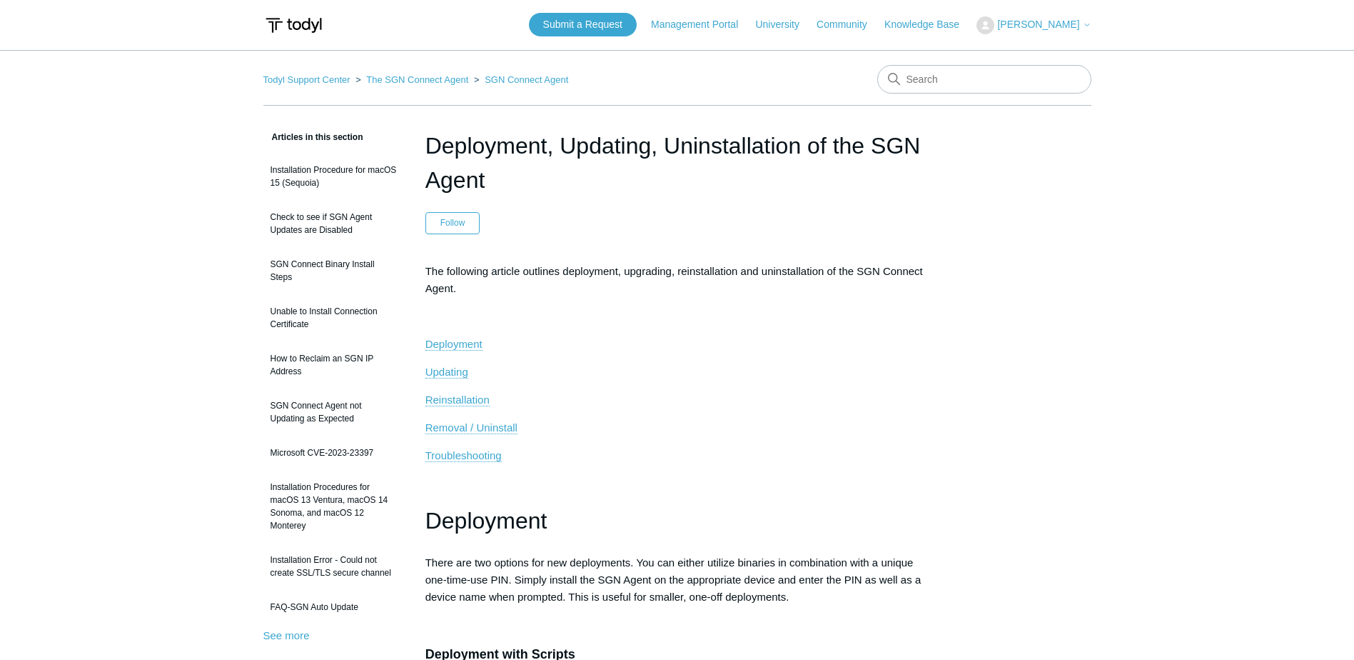
scroll to position [0, 0]
click at [1067, 34] on button "[PERSON_NAME]" at bounding box center [1034, 26] width 114 height 18
click at [1067, 58] on link "My Support Requests" at bounding box center [1046, 56] width 139 height 25
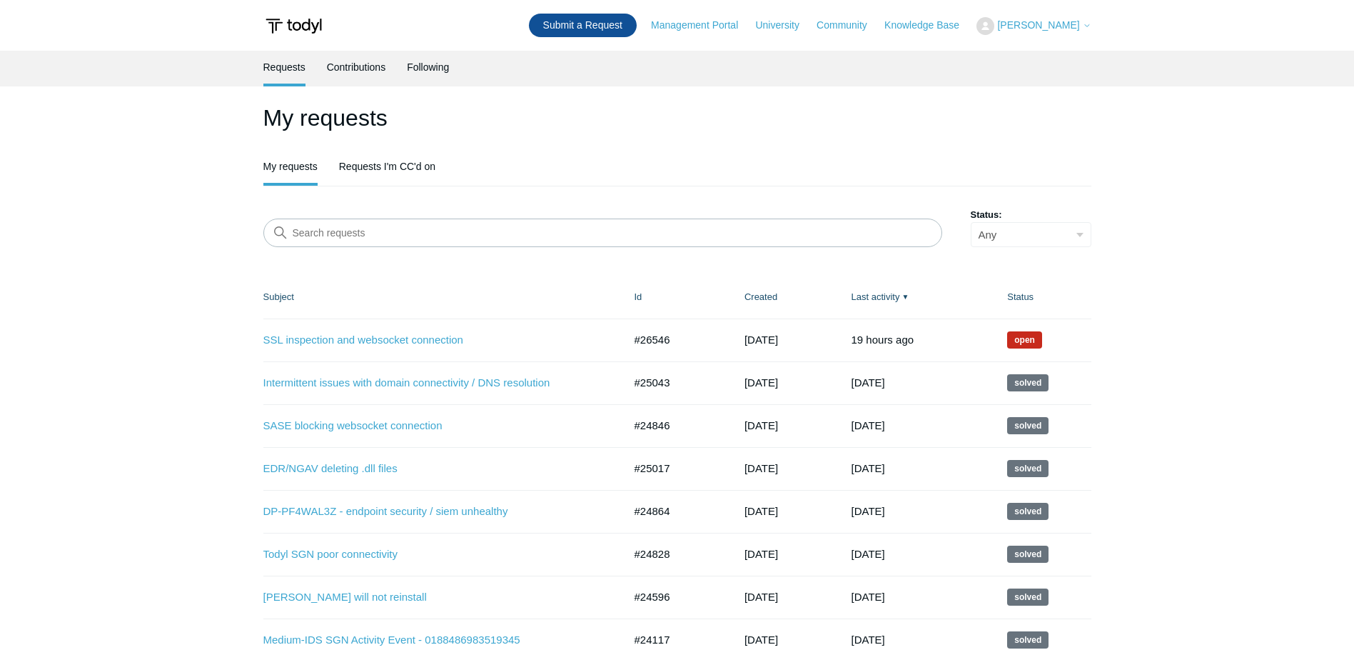
click at [637, 34] on link "Submit a Request" at bounding box center [583, 26] width 108 height 24
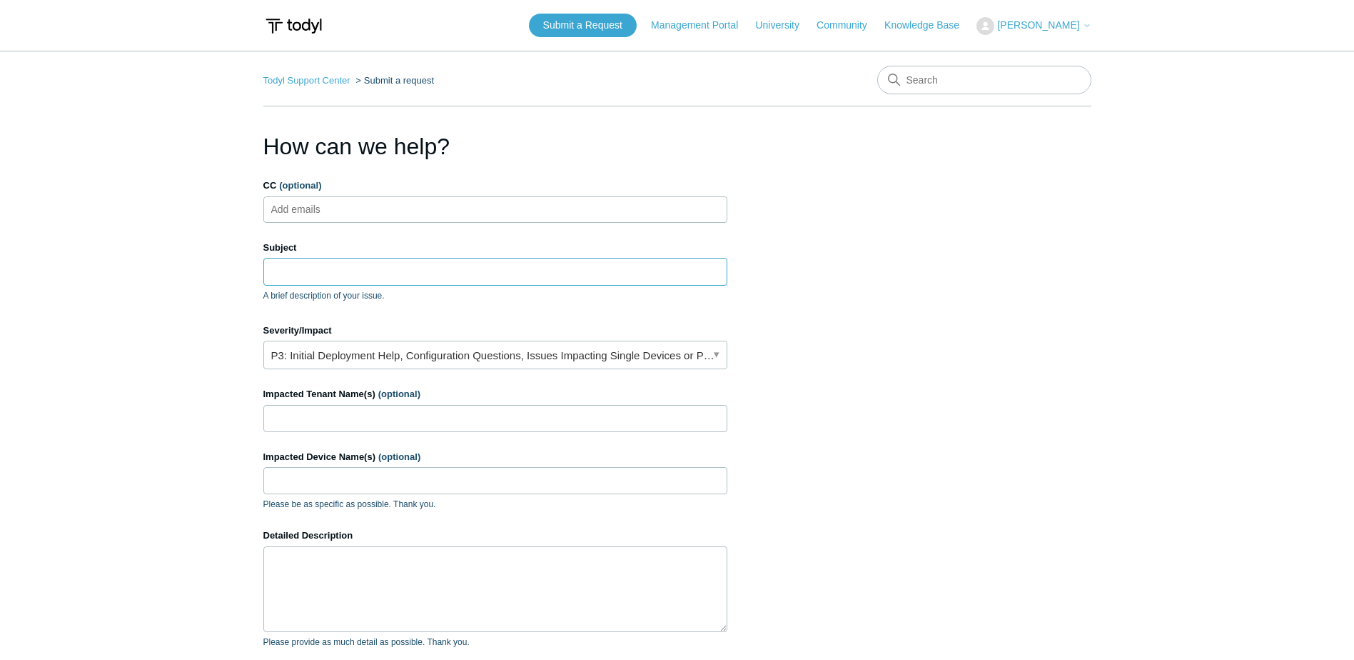
click at [398, 263] on input "Subject" at bounding box center [495, 271] width 464 height 27
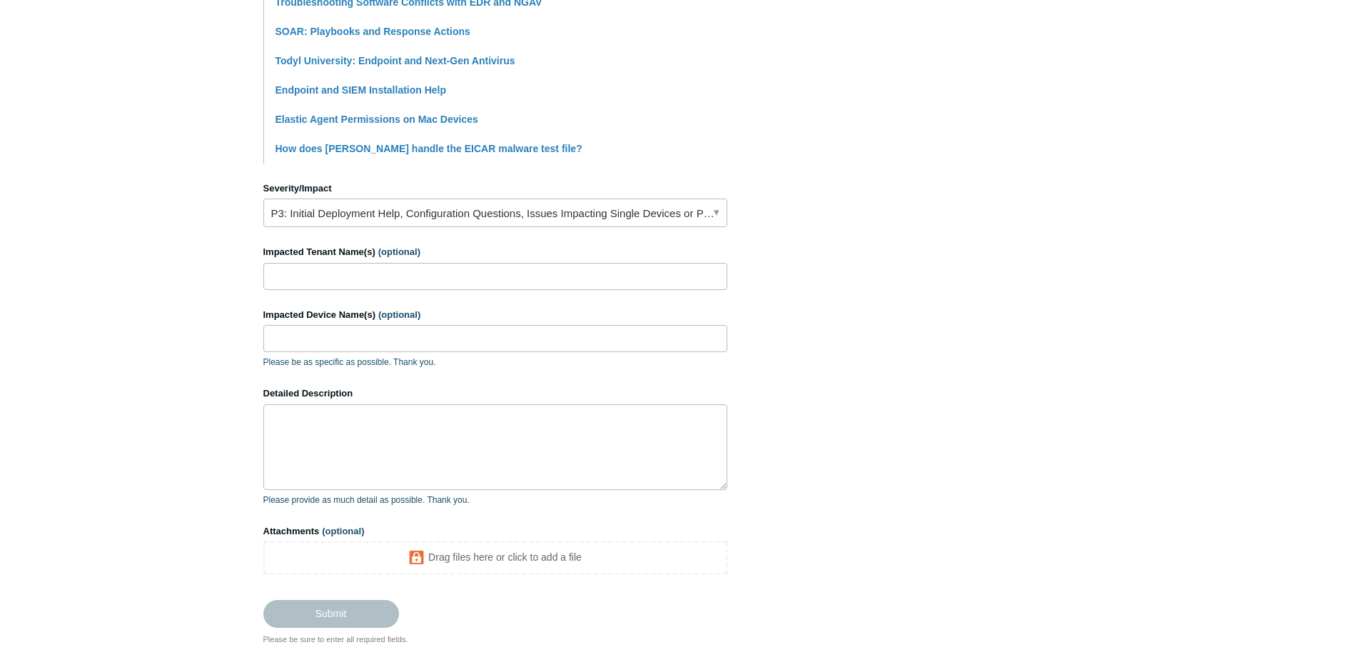
scroll to position [500, 0]
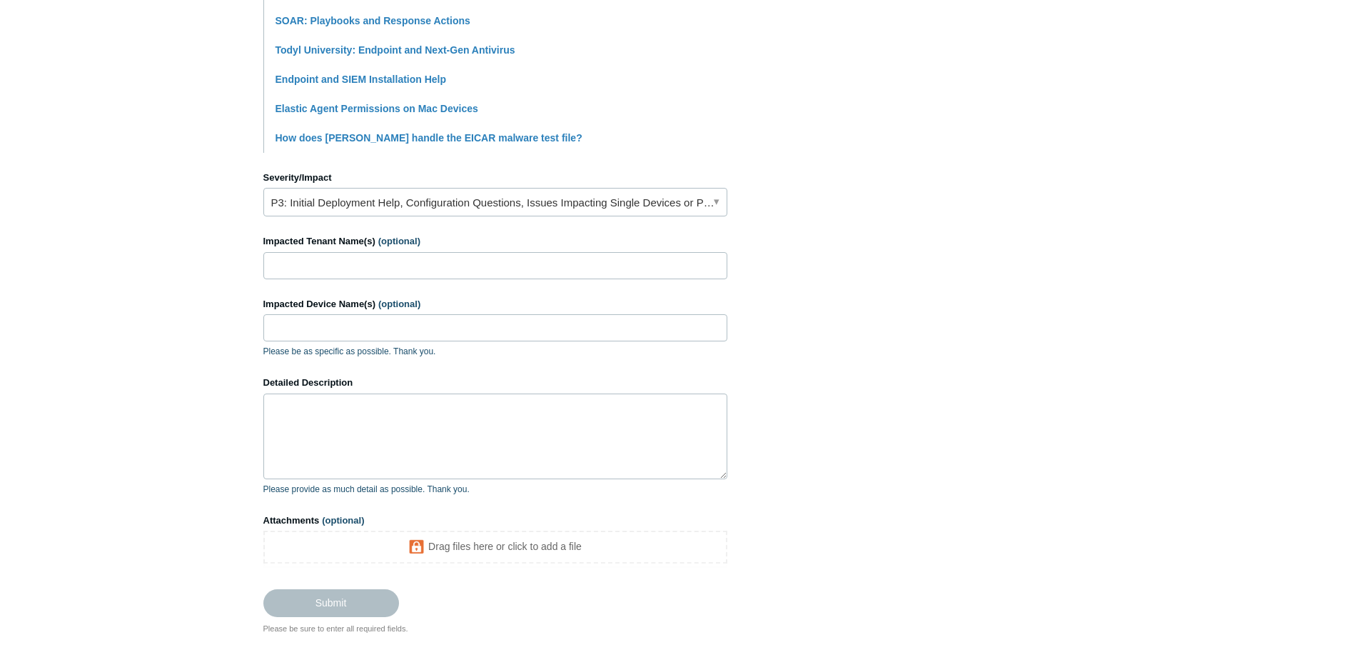
type input "[PERSON_NAME] EDR not checking in"
click at [367, 264] on input "Impacted Tenant Name(s) (optional)" at bounding box center [495, 265] width 464 height 27
type input "S"
type input "Seffner [DEMOGRAPHIC_DATA] Academy"
click at [363, 321] on input "Impacted Device Name(s) (optional)" at bounding box center [495, 327] width 464 height 27
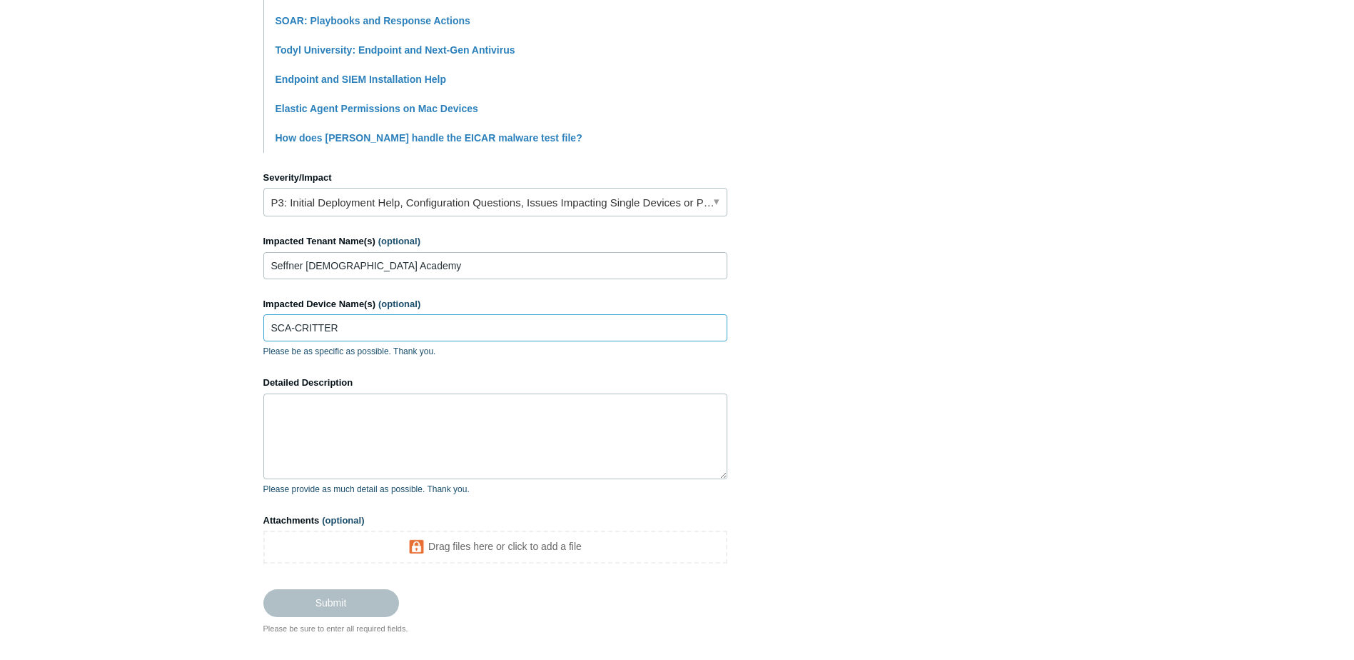
type input "SCA-CRITTER"
click at [409, 433] on textarea "Detailed Description" at bounding box center [495, 436] width 464 height 86
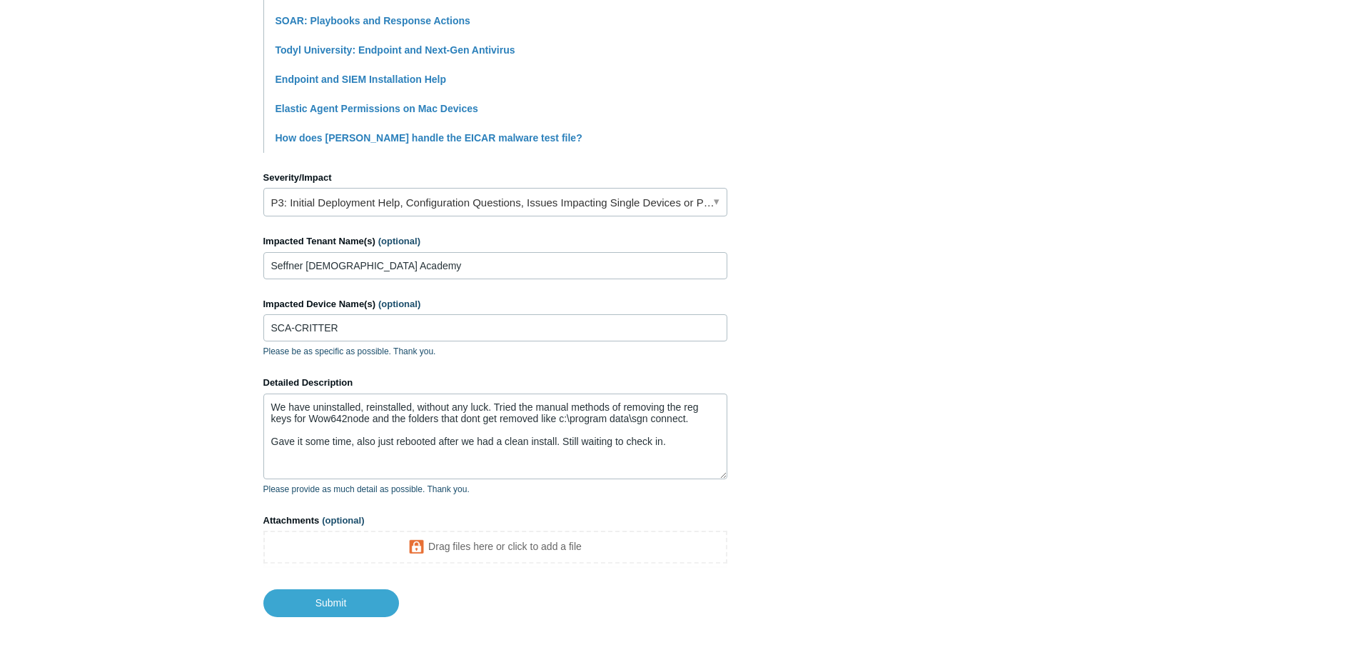
click at [1239, 238] on main "Todyl Support Center Submit a request How can we help? CC (optional) Add emails…" at bounding box center [677, 84] width 1354 height 1066
click at [693, 443] on textarea "We have uninstalled, reinstalled, without any luck. Tried the manual methods of…" at bounding box center [495, 436] width 464 height 86
type textarea "We have uninstalled, reinstalled, without any luck. Tried the manual methods of…"
click at [312, 603] on input "Submit" at bounding box center [331, 603] width 136 height 29
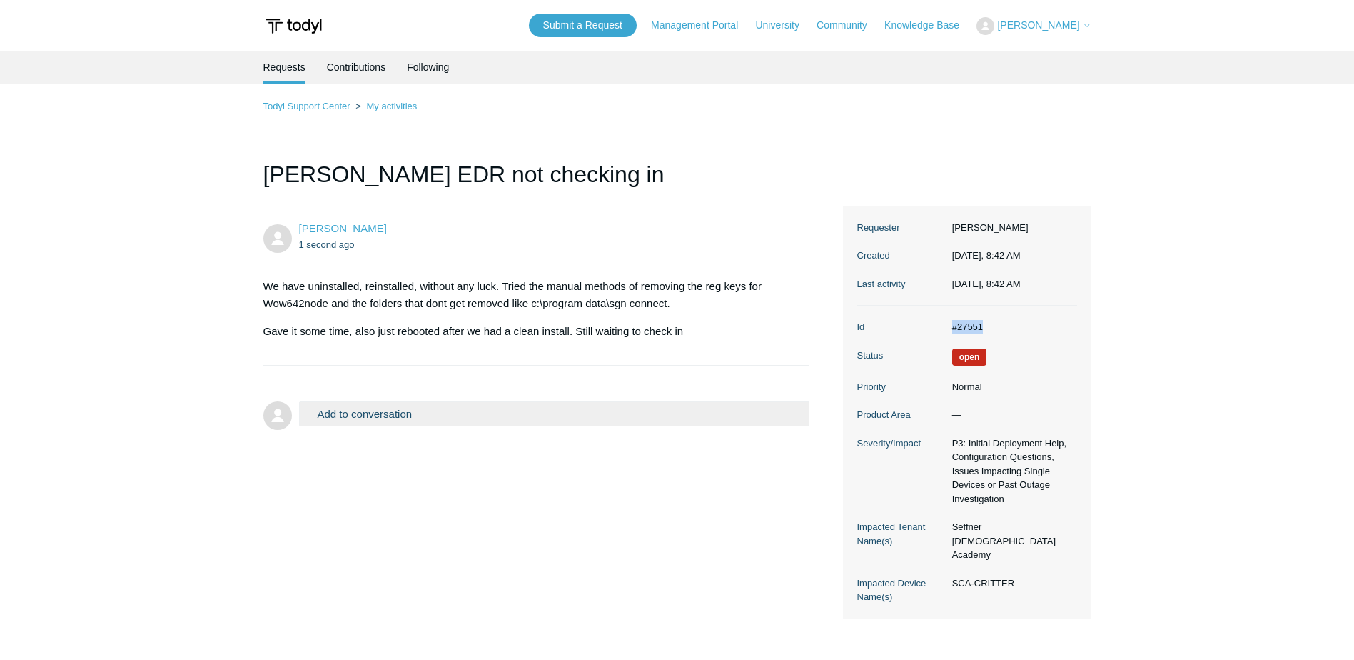
drag, startPoint x: 944, startPoint y: 324, endPoint x: 992, endPoint y: 327, distance: 48.6
click at [992, 327] on dl "Id #27551 Status Open Priority Normal Product Area — Severity/Impact P3: Initia…" at bounding box center [967, 462] width 220 height 313
copy dl "#27551"
